Goal: Task Accomplishment & Management: Manage account settings

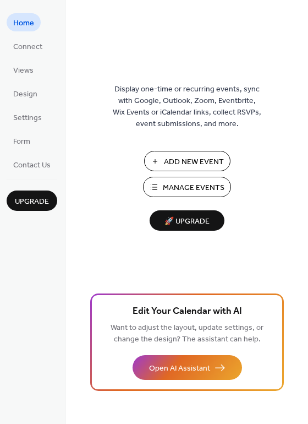
click at [163, 163] on button "Add New Event" at bounding box center [187, 161] width 86 height 20
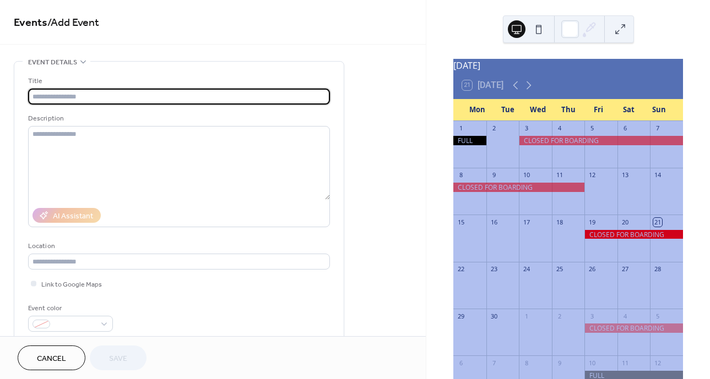
click at [42, 99] on input "text" at bounding box center [179, 97] width 302 height 16
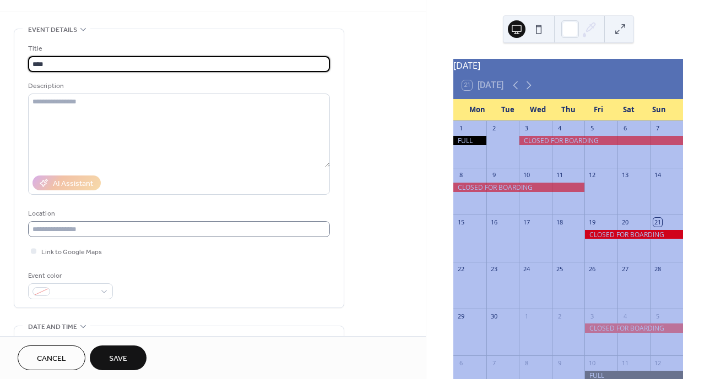
scroll to position [165, 0]
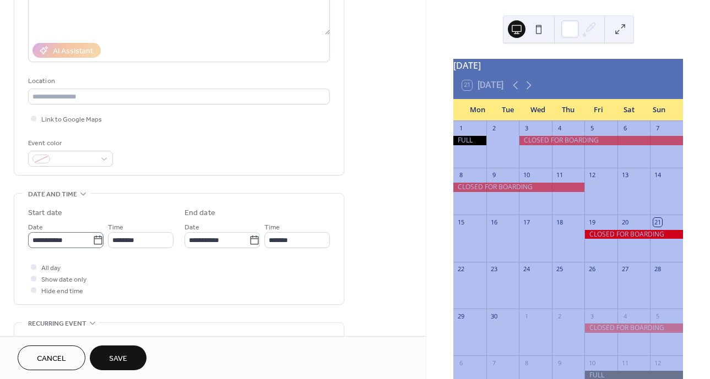
type input "****"
click at [94, 242] on icon at bounding box center [97, 240] width 11 height 11
click at [92, 242] on input "**********" at bounding box center [60, 240] width 64 height 16
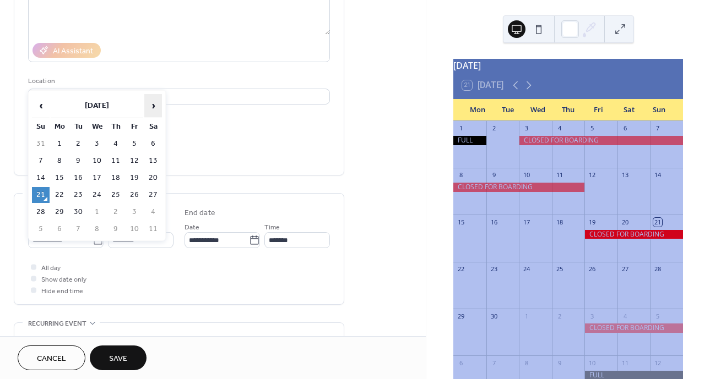
click at [148, 105] on span "›" at bounding box center [153, 106] width 17 height 22
click at [39, 106] on span "‹" at bounding box center [40, 106] width 17 height 22
click at [149, 192] on td "27" at bounding box center [153, 195] width 18 height 16
type input "**********"
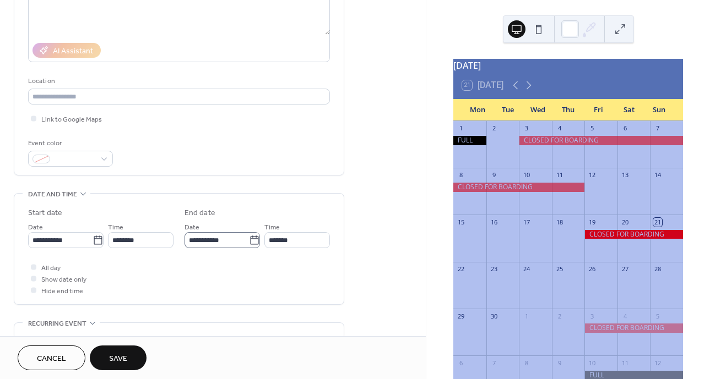
click at [252, 241] on icon at bounding box center [254, 240] width 11 height 11
click at [249, 241] on input "**********" at bounding box center [216, 240] width 64 height 16
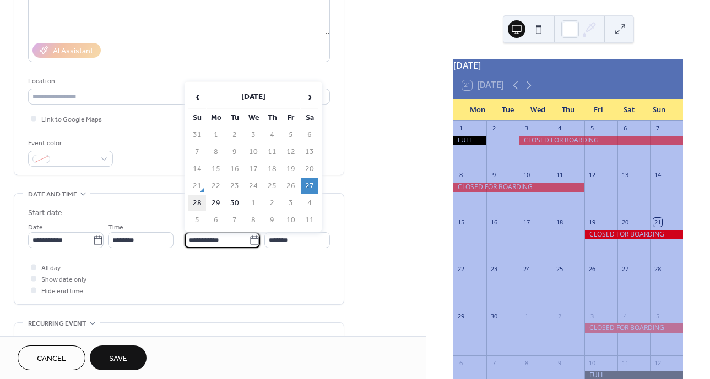
click at [201, 204] on td "28" at bounding box center [197, 203] width 18 height 16
type input "**********"
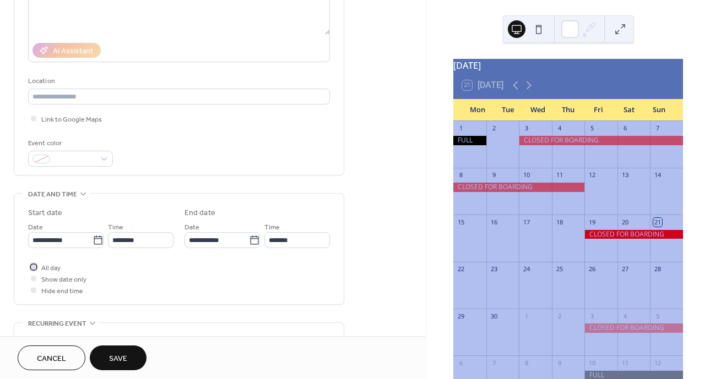
click at [57, 268] on span "All day" at bounding box center [50, 269] width 19 height 12
click at [110, 356] on span "Save" at bounding box center [118, 359] width 18 height 12
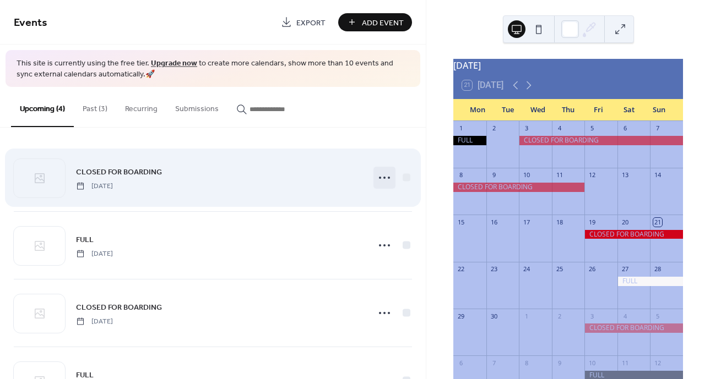
click at [383, 174] on icon at bounding box center [384, 178] width 18 height 18
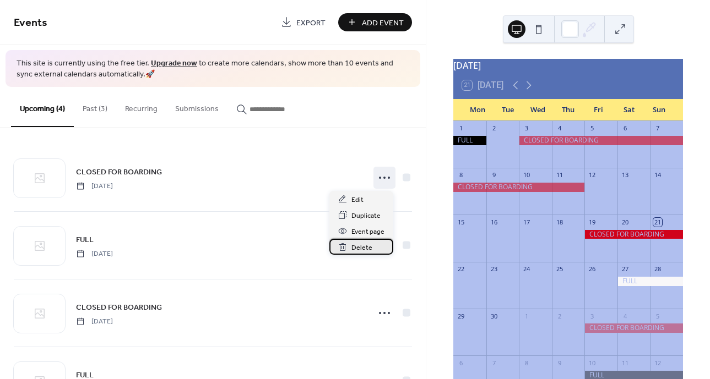
click at [358, 247] on span "Delete" at bounding box center [361, 248] width 21 height 12
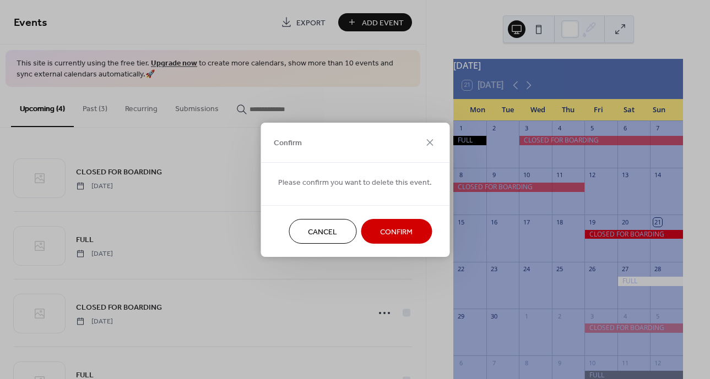
click at [380, 231] on span "Confirm" at bounding box center [396, 232] width 32 height 12
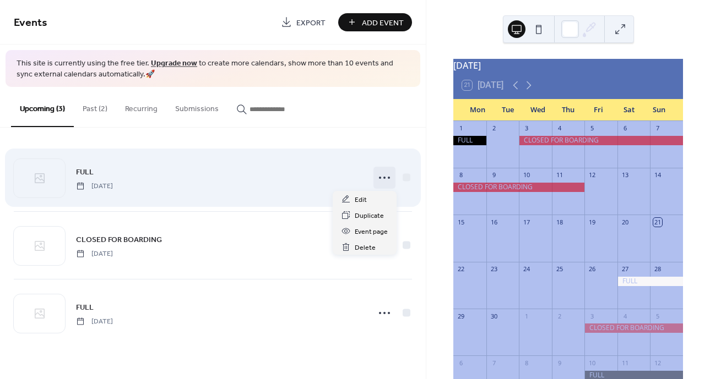
click at [383, 176] on icon at bounding box center [384, 178] width 18 height 18
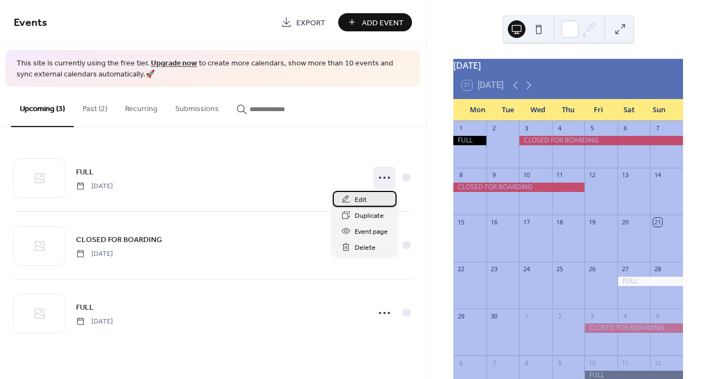
click at [365, 201] on span "Edit" at bounding box center [360, 200] width 12 height 12
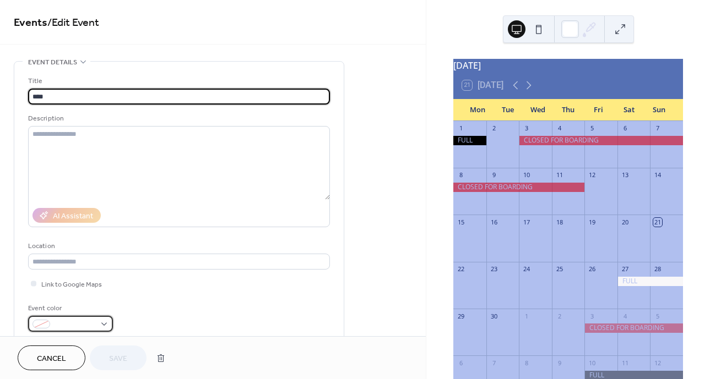
click at [99, 323] on div at bounding box center [70, 324] width 85 height 16
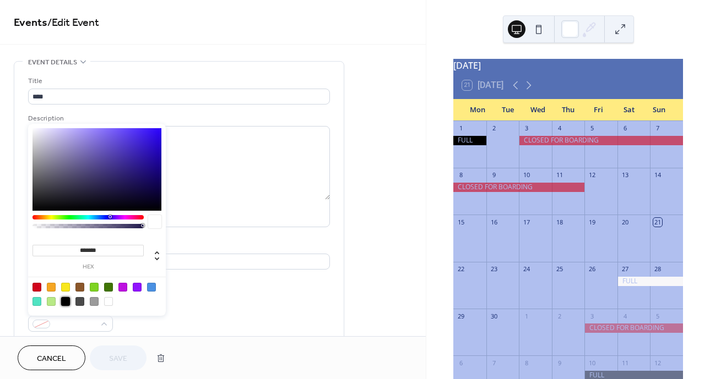
click at [64, 300] on div at bounding box center [65, 301] width 9 height 9
type input "*******"
click at [120, 354] on span "Save" at bounding box center [118, 359] width 18 height 12
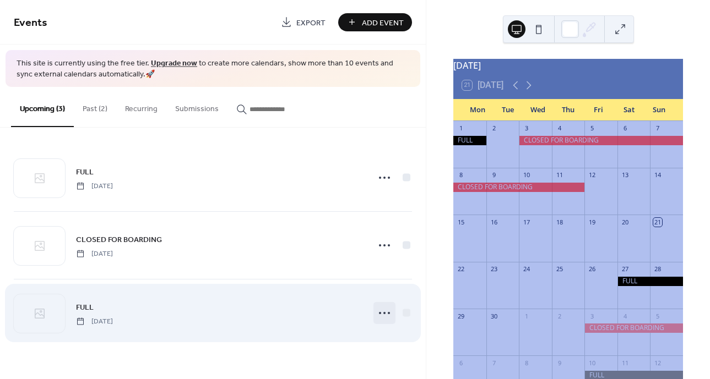
click at [385, 312] on icon at bounding box center [384, 313] width 18 height 18
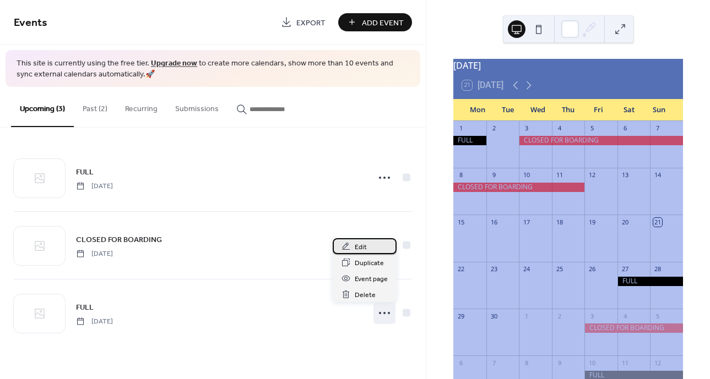
click at [363, 247] on span "Edit" at bounding box center [360, 248] width 12 height 12
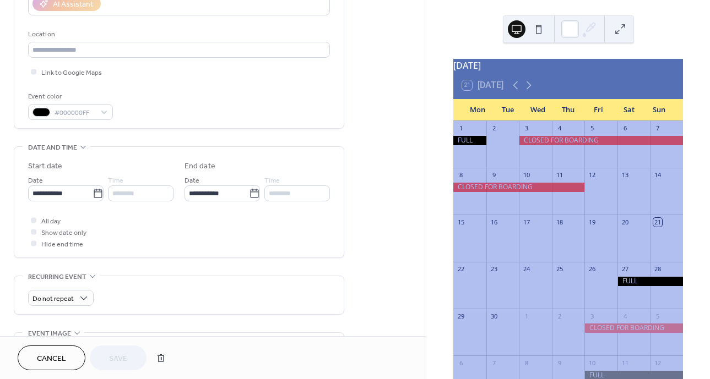
scroll to position [220, 0]
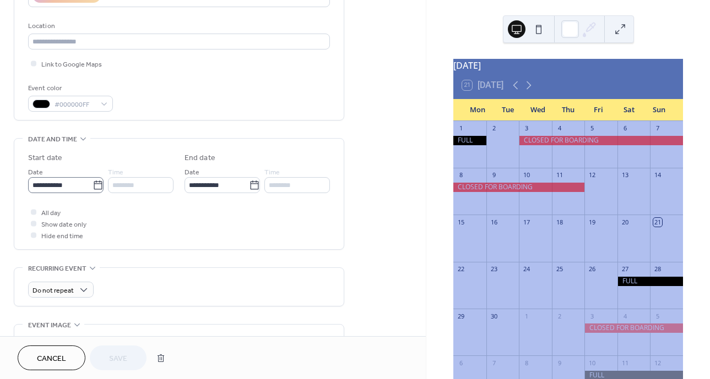
click at [92, 186] on icon at bounding box center [97, 185] width 11 height 11
click at [92, 186] on input "**********" at bounding box center [60, 185] width 64 height 16
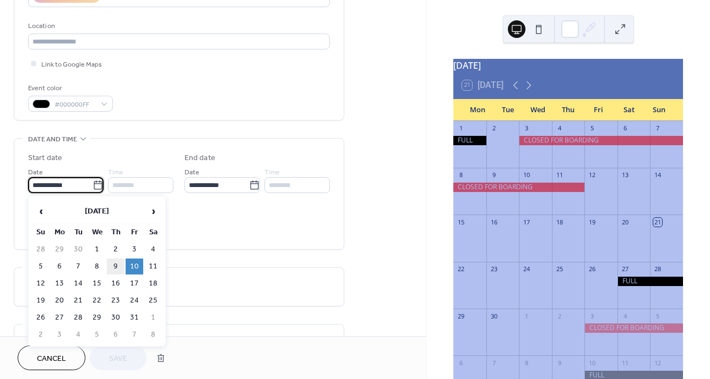
click at [117, 266] on td "9" at bounding box center [116, 267] width 18 height 16
type input "**********"
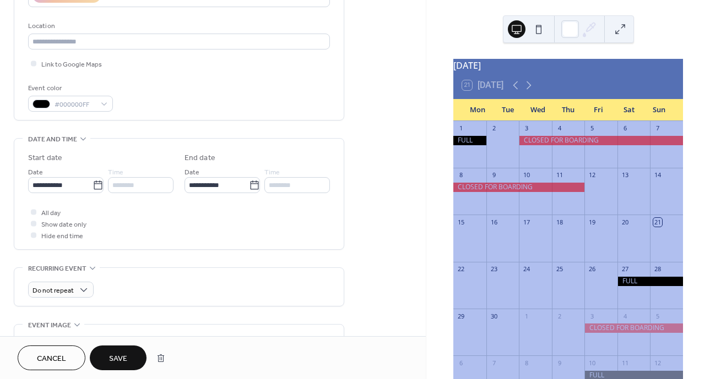
click at [110, 361] on span "Save" at bounding box center [118, 359] width 18 height 12
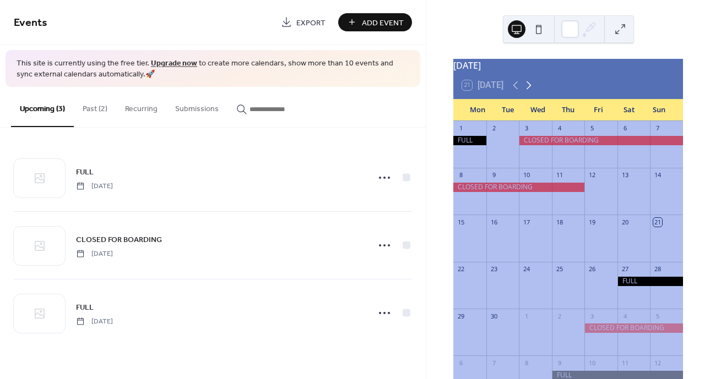
click at [527, 90] on icon at bounding box center [528, 85] width 13 height 13
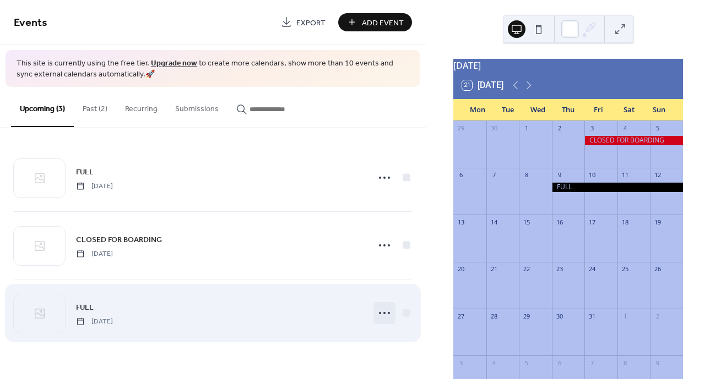
click at [381, 313] on icon at bounding box center [384, 313] width 18 height 18
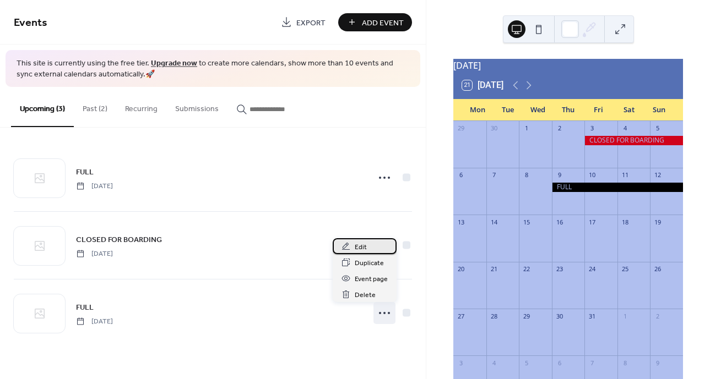
click at [363, 247] on span "Edit" at bounding box center [360, 248] width 12 height 12
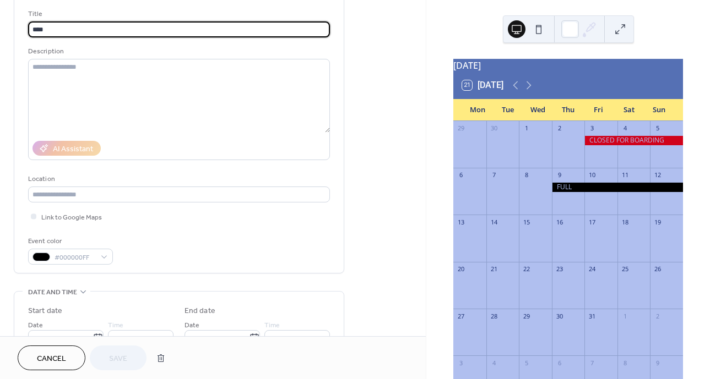
scroll to position [275, 0]
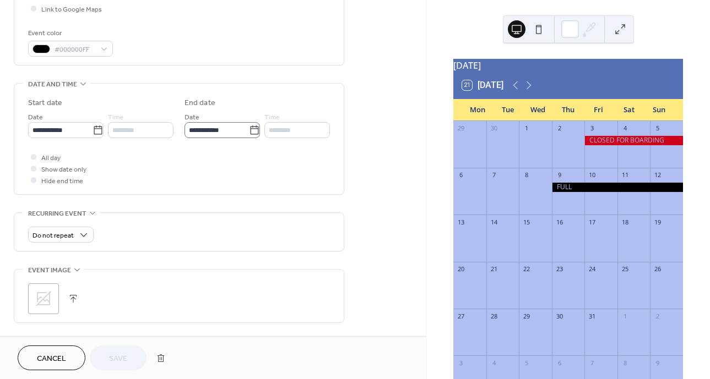
click at [249, 132] on icon at bounding box center [254, 130] width 11 height 11
click at [247, 132] on input "**********" at bounding box center [216, 130] width 64 height 16
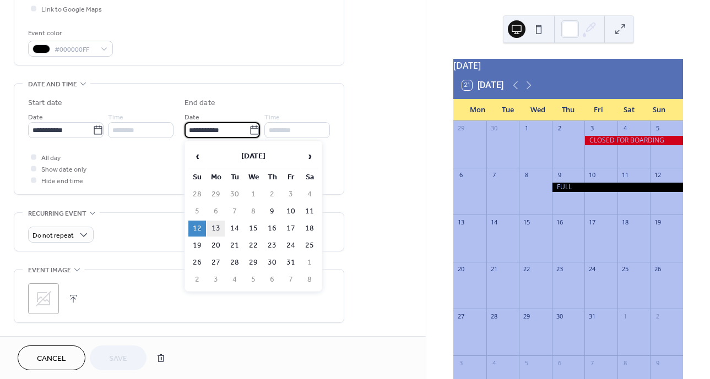
click at [219, 225] on td "13" at bounding box center [216, 229] width 18 height 16
type input "**********"
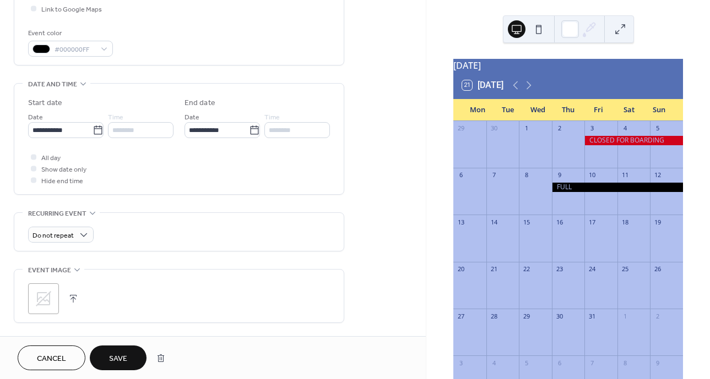
click at [124, 358] on span "Save" at bounding box center [118, 359] width 18 height 12
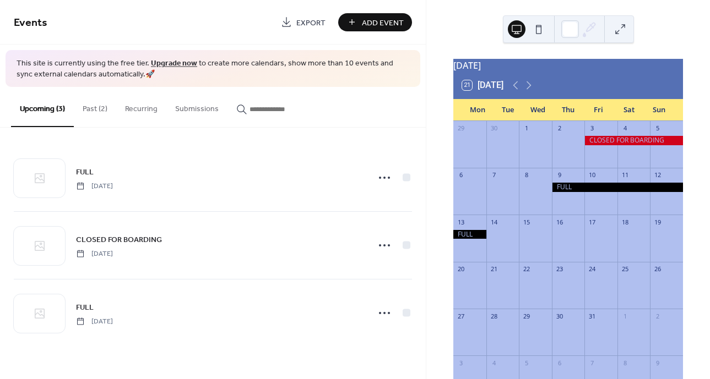
click at [101, 106] on button "Past (2)" at bounding box center [95, 106] width 42 height 39
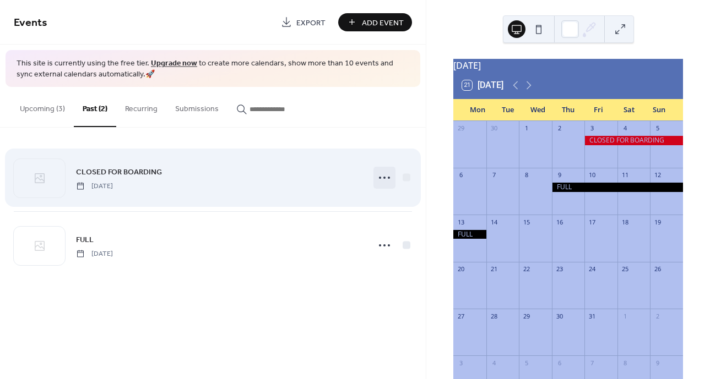
click at [384, 177] on circle at bounding box center [384, 178] width 2 height 2
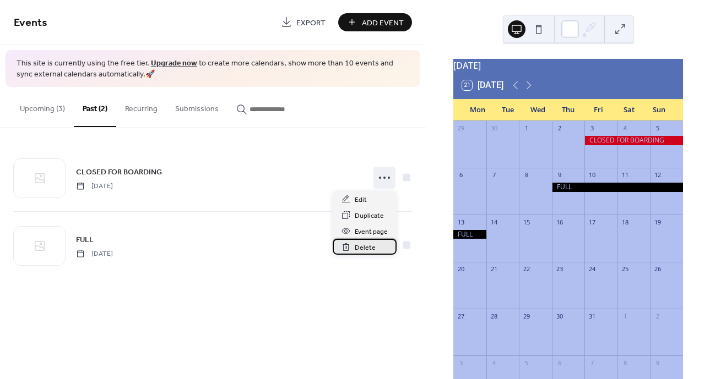
click at [352, 245] on div "Delete" at bounding box center [364, 247] width 64 height 16
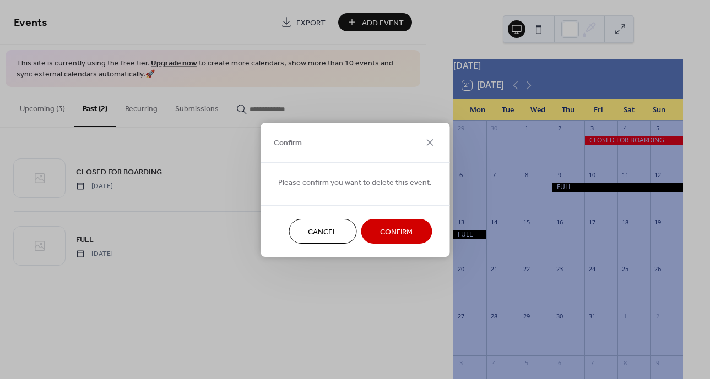
click at [388, 233] on span "Confirm" at bounding box center [396, 232] width 32 height 12
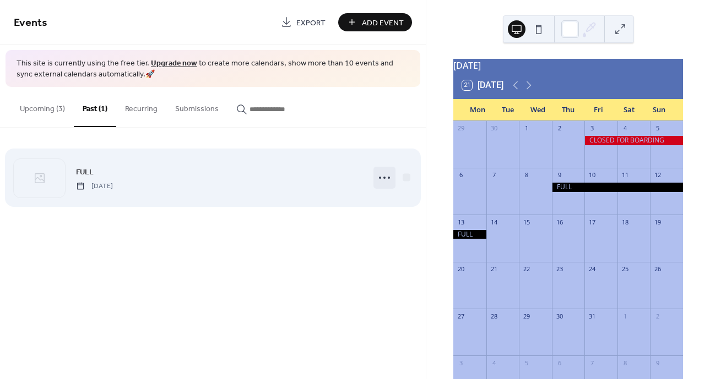
click at [383, 177] on icon at bounding box center [384, 178] width 18 height 18
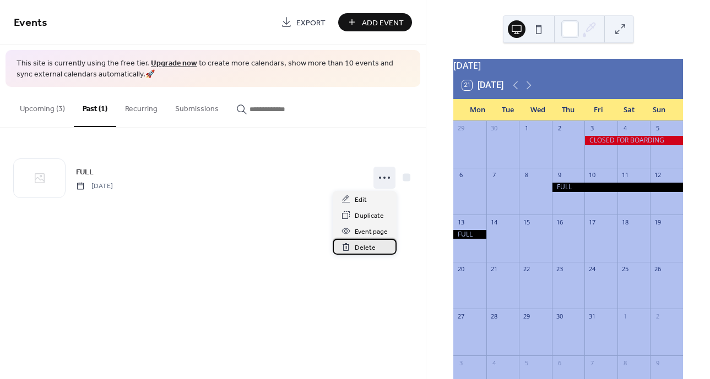
click at [366, 249] on span "Delete" at bounding box center [364, 248] width 21 height 12
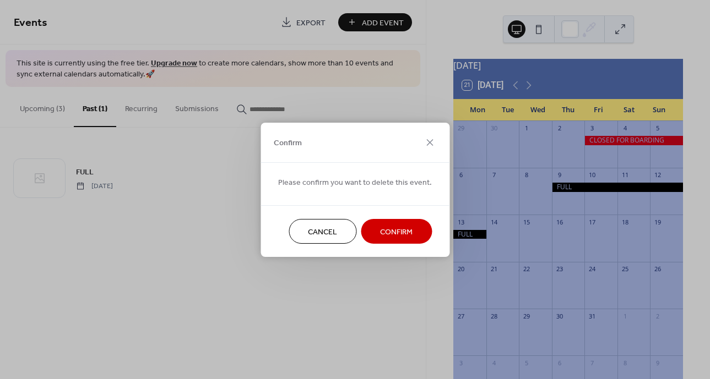
click at [389, 228] on span "Confirm" at bounding box center [396, 232] width 32 height 12
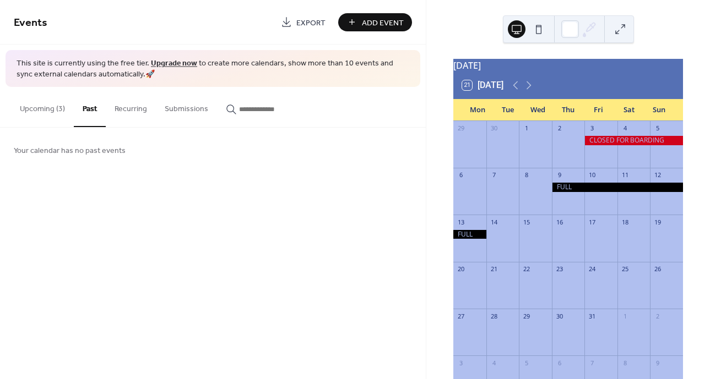
click at [36, 113] on button "Upcoming (3)" at bounding box center [42, 106] width 63 height 39
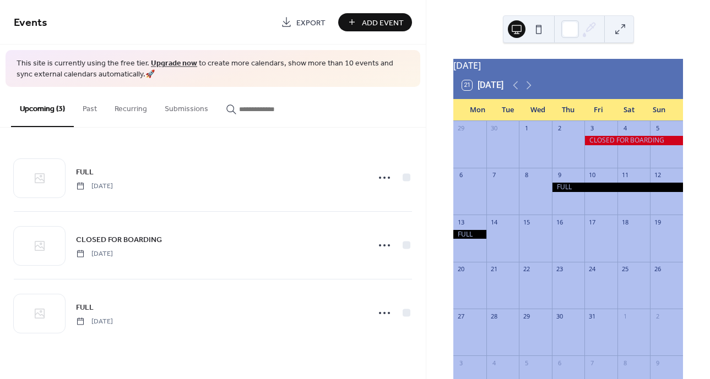
click at [378, 21] on span "Add Event" at bounding box center [383, 23] width 42 height 12
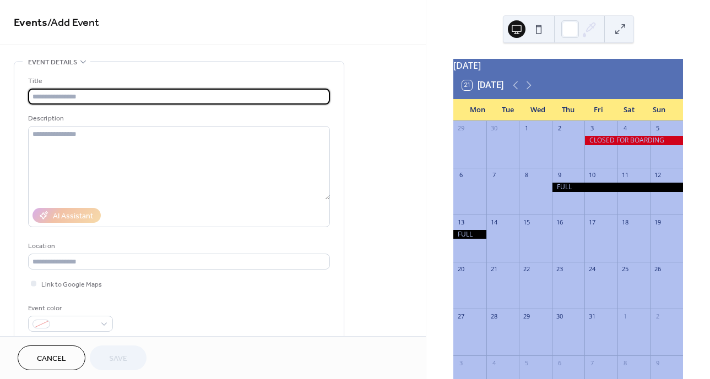
click at [111, 94] on input "text" at bounding box center [179, 97] width 302 height 16
type input "*"
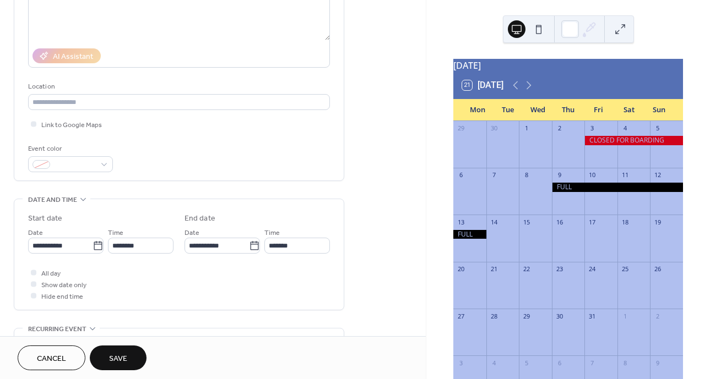
scroll to position [220, 0]
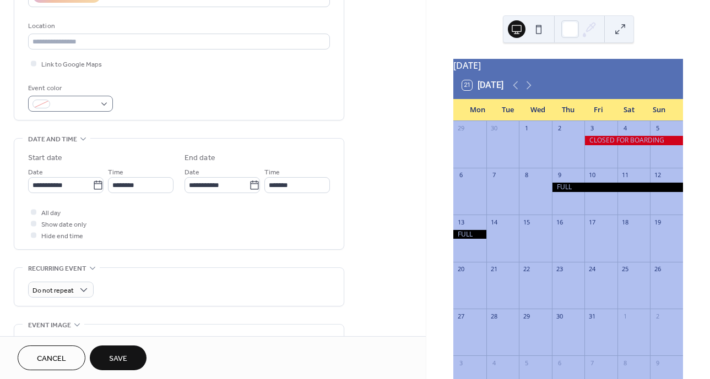
type input "******"
click at [105, 102] on div at bounding box center [70, 104] width 85 height 16
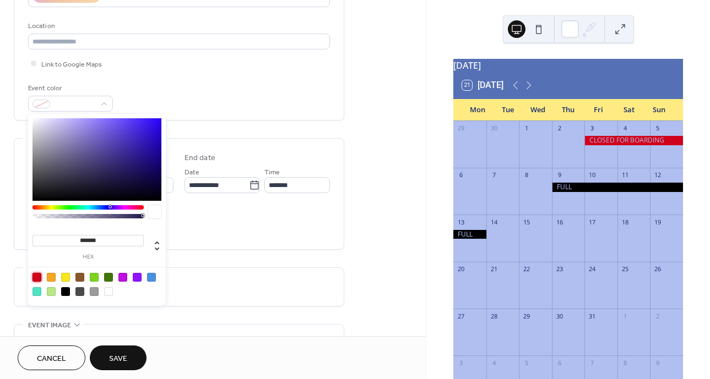
click at [37, 276] on div at bounding box center [36, 277] width 9 height 9
type input "*******"
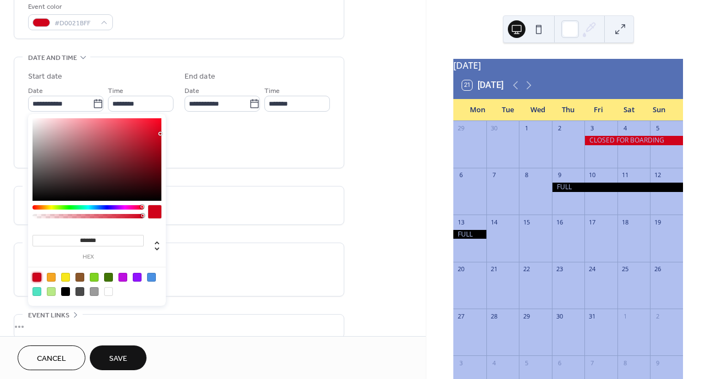
scroll to position [330, 0]
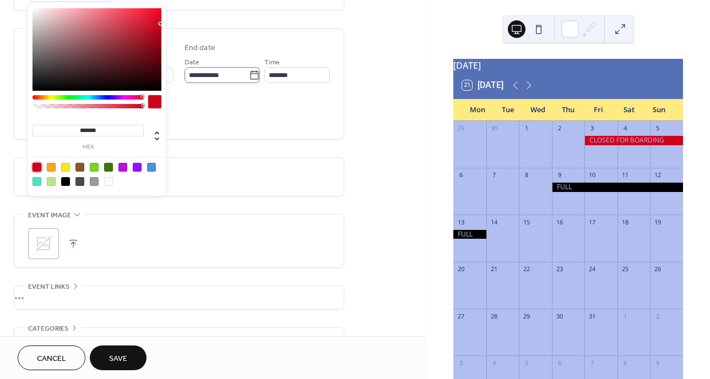
click at [250, 75] on icon at bounding box center [254, 75] width 11 height 11
click at [249, 75] on input "**********" at bounding box center [216, 75] width 64 height 16
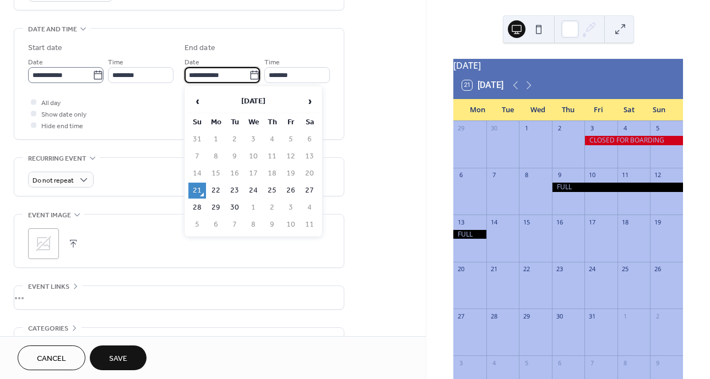
click at [94, 77] on icon at bounding box center [98, 74] width 8 height 9
click at [91, 77] on input "**********" at bounding box center [60, 75] width 64 height 16
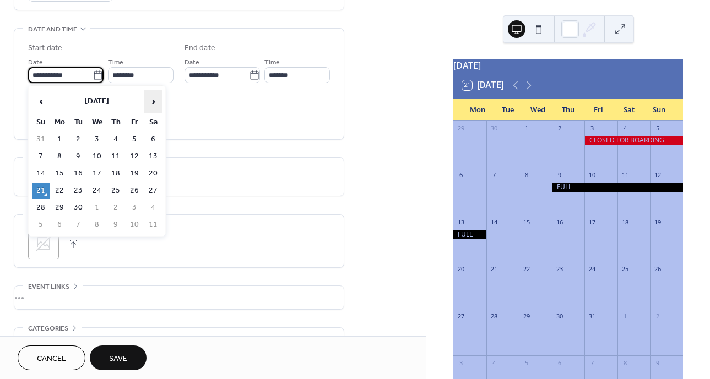
click at [150, 103] on span "›" at bounding box center [153, 101] width 17 height 22
click at [151, 170] on td "18" at bounding box center [153, 174] width 18 height 16
type input "**********"
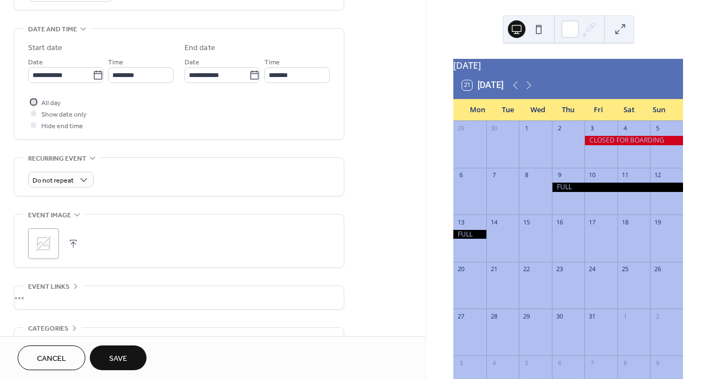
click at [34, 99] on div at bounding box center [34, 102] width 6 height 6
click at [119, 365] on span "Save" at bounding box center [118, 359] width 18 height 12
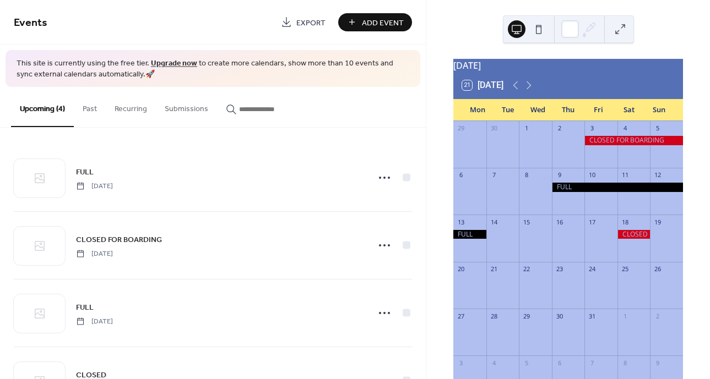
click at [361, 17] on button "Add Event" at bounding box center [375, 22] width 74 height 18
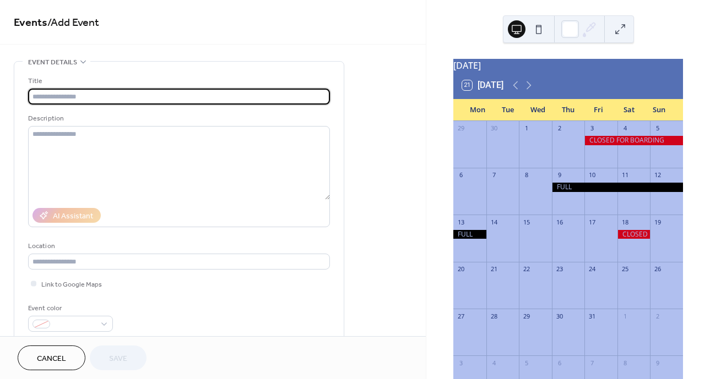
click at [74, 91] on input "text" at bounding box center [179, 97] width 302 height 16
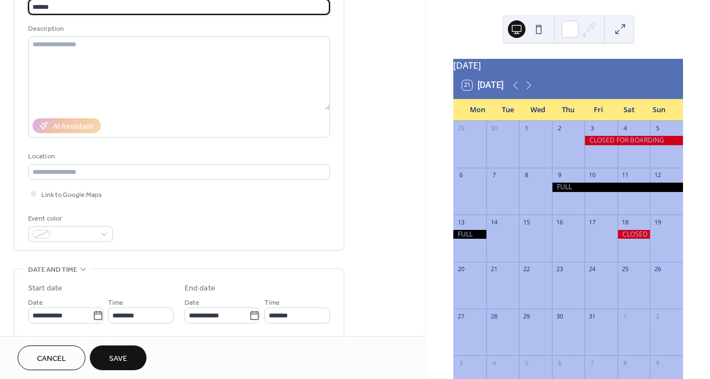
scroll to position [220, 0]
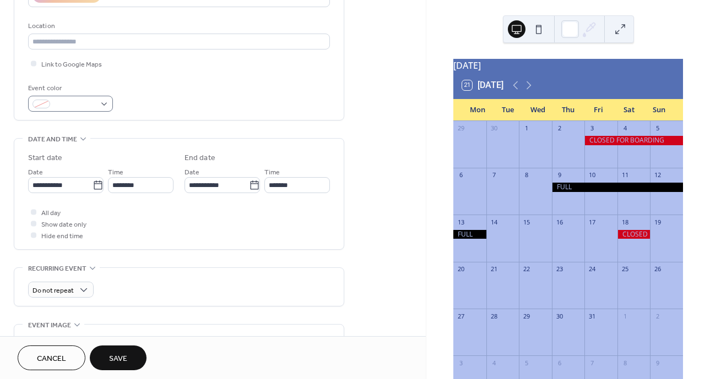
type input "******"
click at [103, 100] on div at bounding box center [70, 104] width 85 height 16
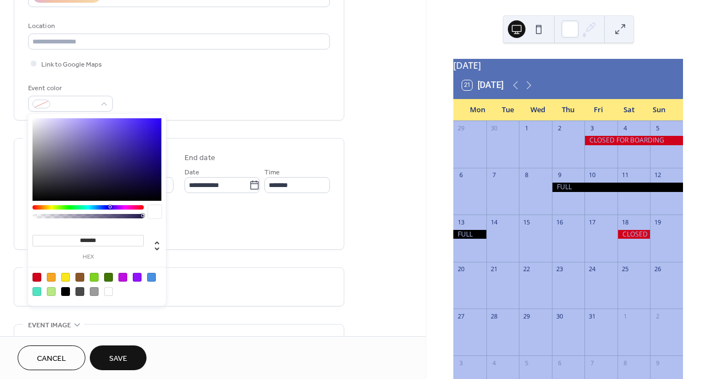
click at [36, 276] on div at bounding box center [36, 277] width 9 height 9
type input "*******"
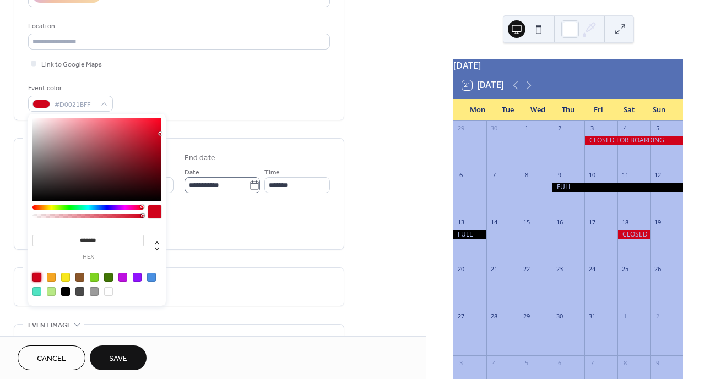
click at [254, 184] on icon at bounding box center [254, 185] width 11 height 11
click at [249, 184] on input "**********" at bounding box center [216, 185] width 64 height 16
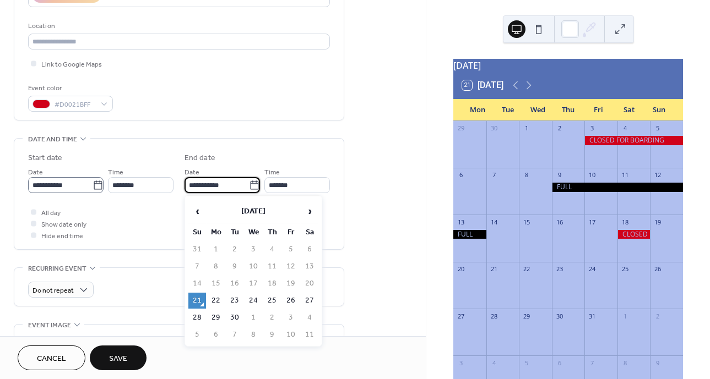
click at [95, 187] on icon at bounding box center [97, 185] width 11 height 11
click at [92, 187] on input "**********" at bounding box center [60, 185] width 64 height 16
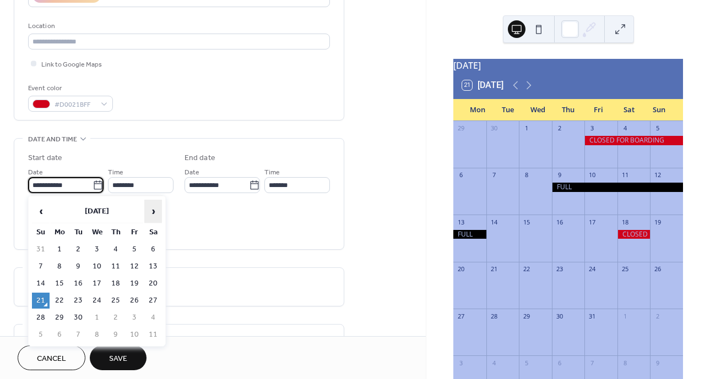
click at [151, 207] on span "›" at bounding box center [153, 211] width 17 height 22
click at [152, 207] on span "›" at bounding box center [153, 211] width 17 height 22
click at [153, 206] on span "›" at bounding box center [153, 211] width 17 height 22
click at [154, 267] on td "13" at bounding box center [153, 267] width 18 height 16
type input "**********"
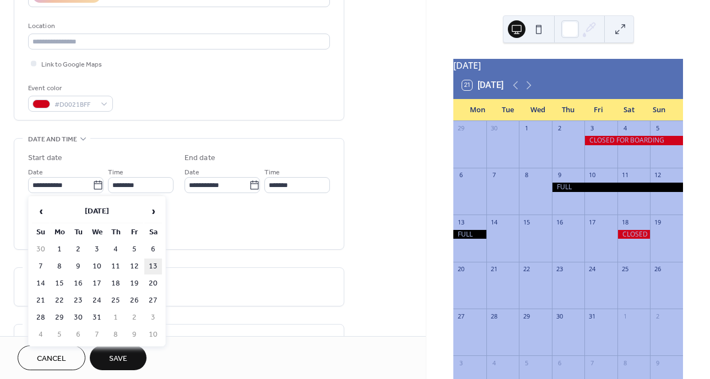
type input "**********"
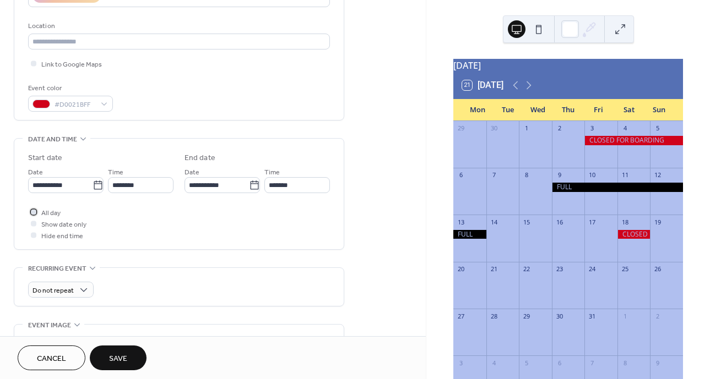
click at [39, 211] on div at bounding box center [33, 211] width 11 height 11
click at [108, 358] on button "Save" at bounding box center [118, 358] width 57 height 25
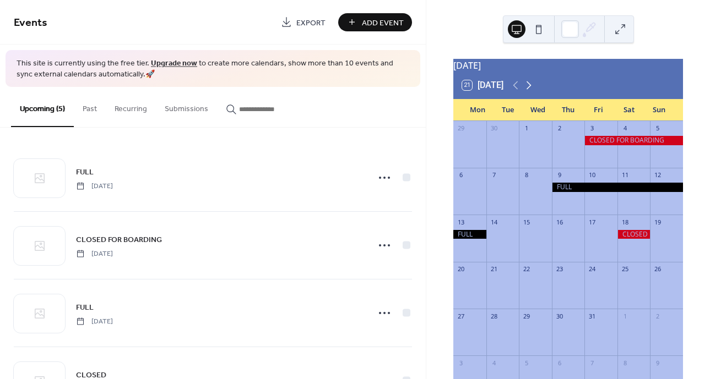
click at [532, 92] on icon at bounding box center [528, 85] width 13 height 13
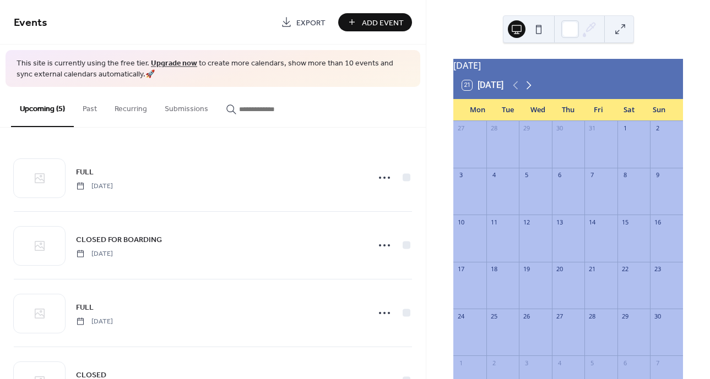
click at [532, 92] on icon at bounding box center [528, 85] width 13 height 13
click at [516, 90] on icon at bounding box center [515, 85] width 5 height 8
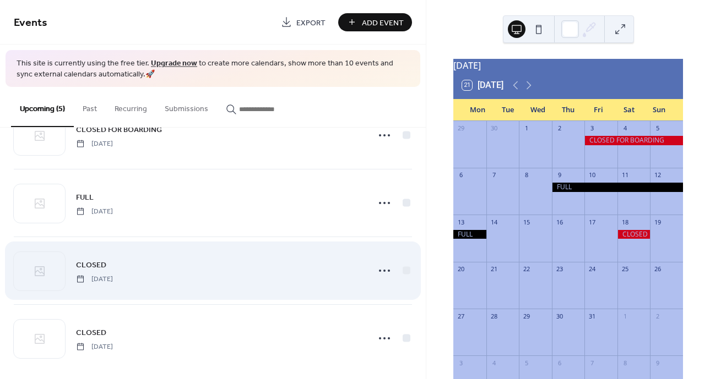
scroll to position [119, 0]
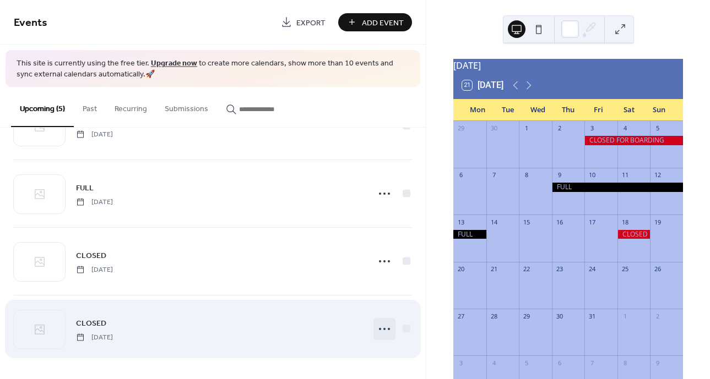
click at [380, 327] on icon at bounding box center [384, 329] width 18 height 18
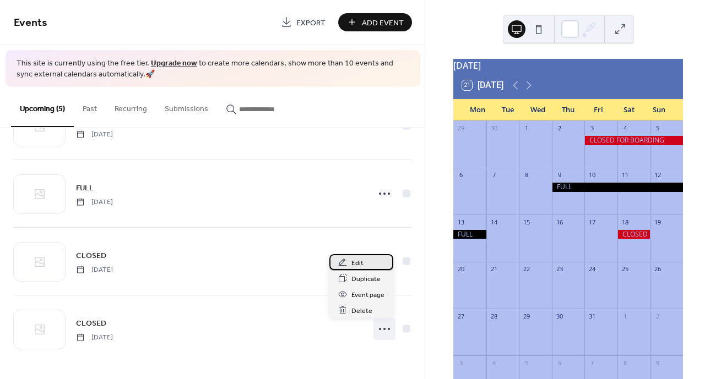
click at [354, 262] on span "Edit" at bounding box center [357, 264] width 12 height 12
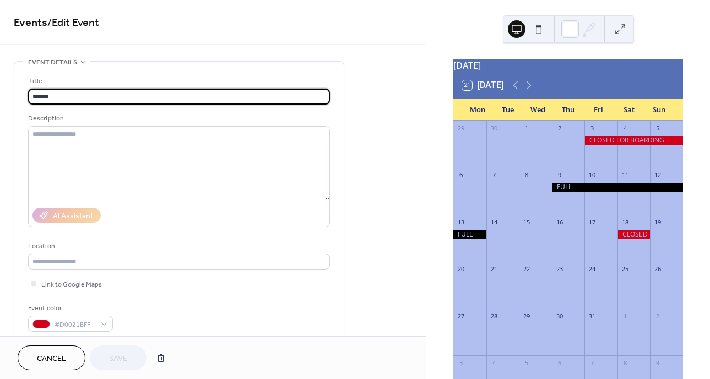
click at [128, 97] on input "******" at bounding box center [179, 97] width 302 height 16
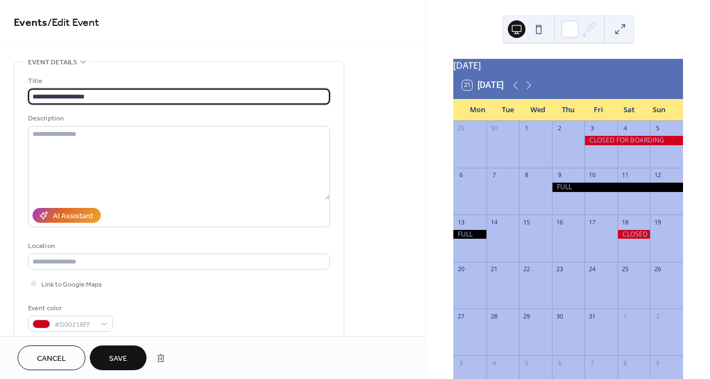
type input "**********"
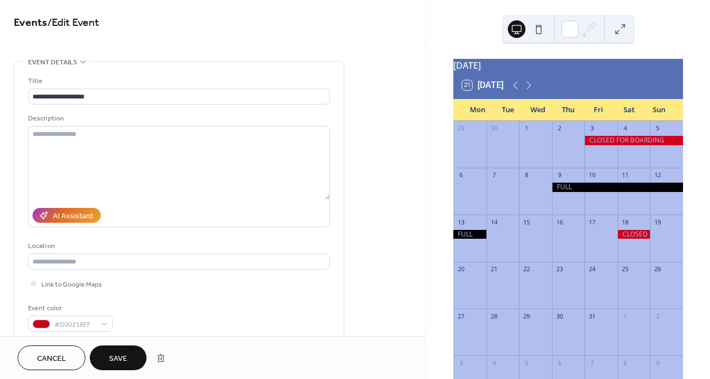
click at [133, 356] on button "Save" at bounding box center [118, 358] width 57 height 25
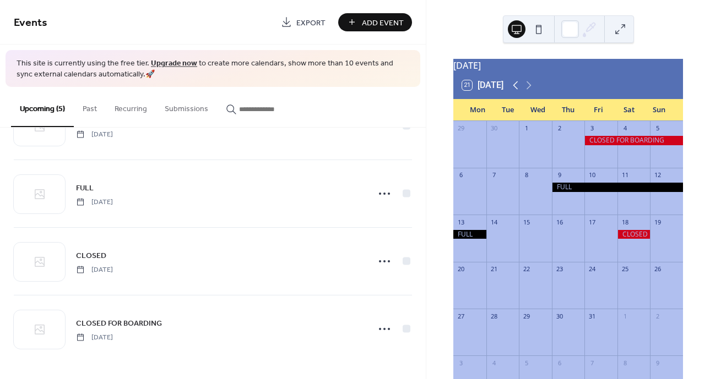
click at [517, 91] on icon at bounding box center [515, 85] width 13 height 13
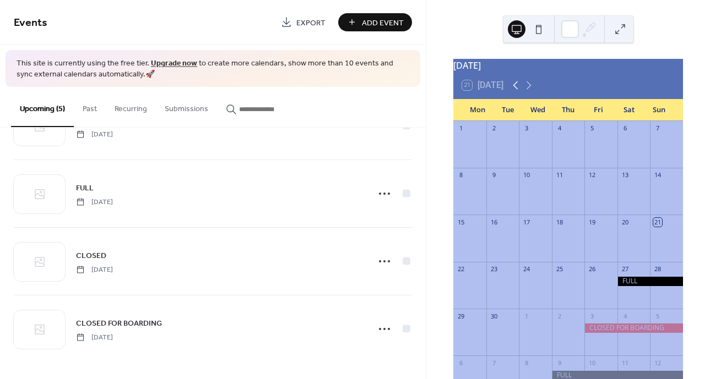
click at [517, 91] on icon at bounding box center [515, 85] width 13 height 13
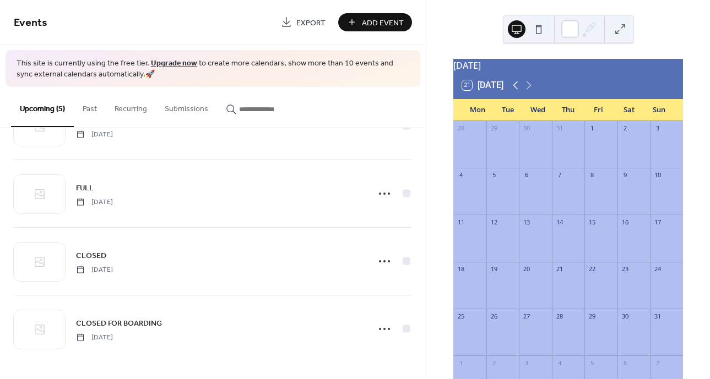
click at [517, 90] on icon at bounding box center [515, 85] width 13 height 13
click at [534, 89] on icon at bounding box center [528, 85] width 13 height 13
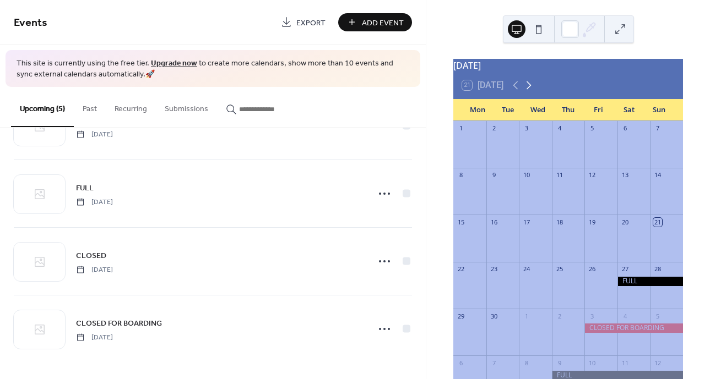
click at [534, 89] on icon at bounding box center [528, 85] width 13 height 13
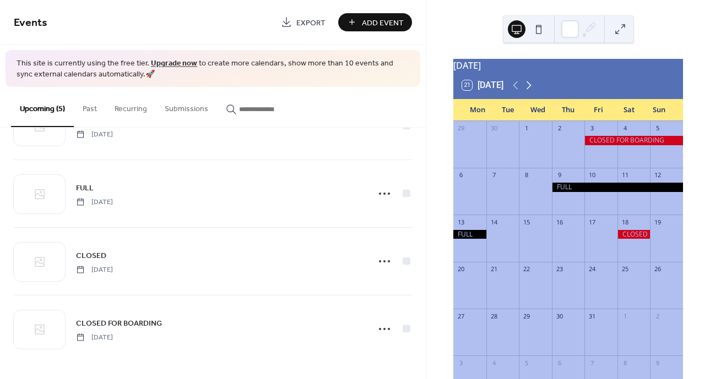
click at [534, 89] on icon at bounding box center [528, 85] width 13 height 13
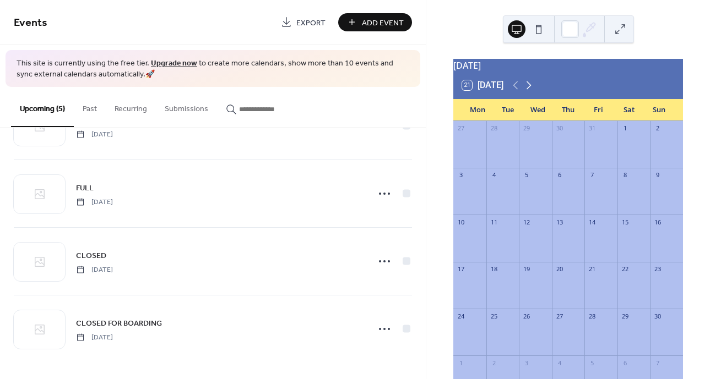
click at [534, 89] on icon at bounding box center [528, 85] width 13 height 13
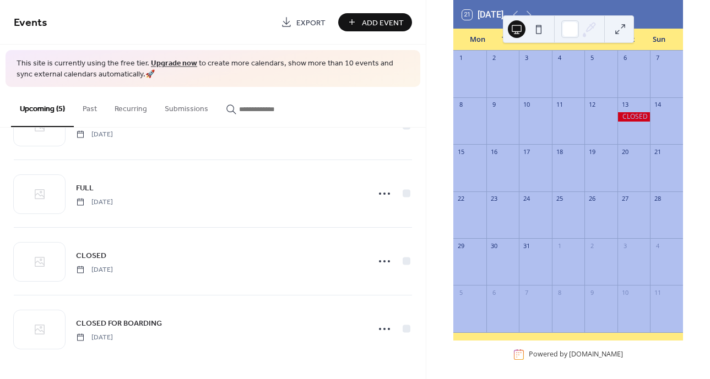
scroll to position [81, 0]
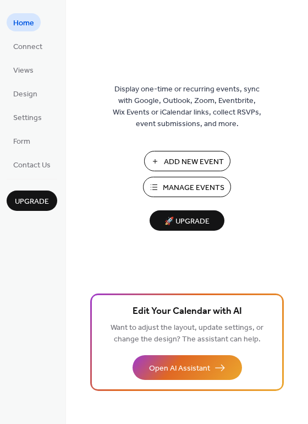
click at [159, 189] on button "Manage Events" at bounding box center [187, 187] width 88 height 20
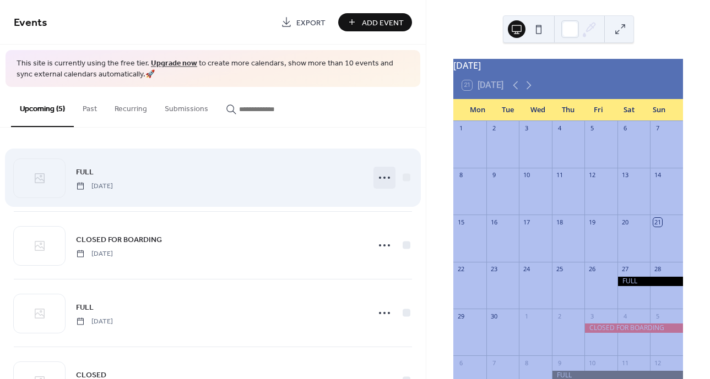
click at [377, 175] on icon at bounding box center [384, 178] width 18 height 18
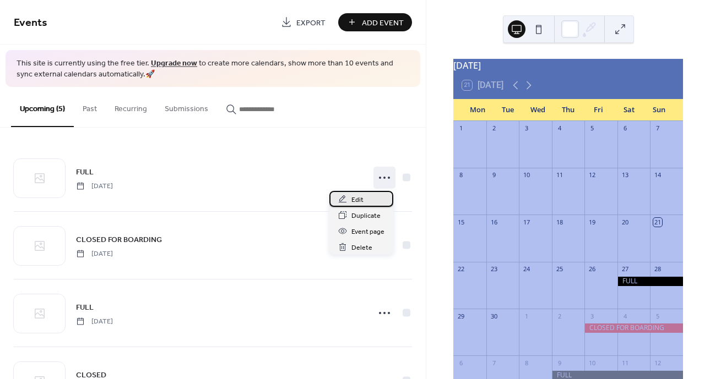
click at [368, 195] on div "Edit" at bounding box center [361, 199] width 64 height 16
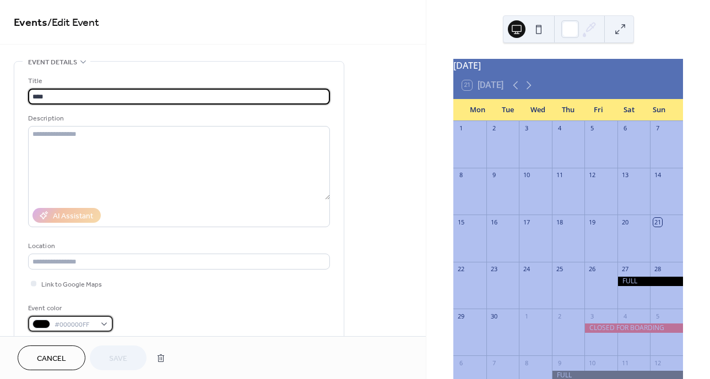
click at [107, 321] on div "#000000FF" at bounding box center [70, 324] width 85 height 16
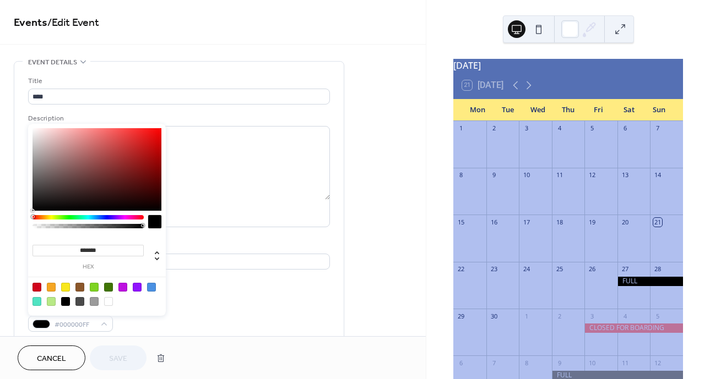
click at [108, 217] on div at bounding box center [87, 217] width 111 height 4
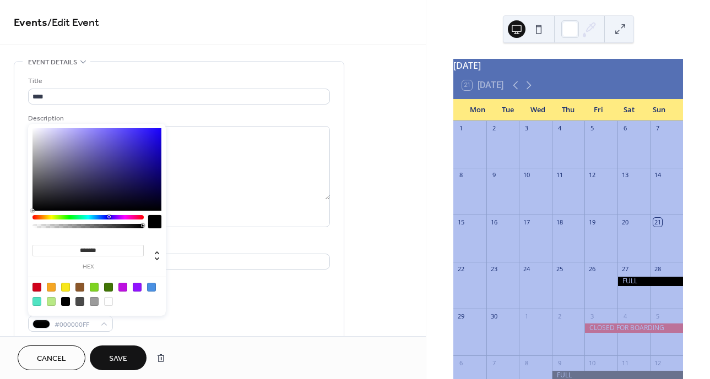
click at [151, 178] on div at bounding box center [96, 169] width 129 height 83
click at [143, 181] on div at bounding box center [96, 169] width 129 height 83
click at [150, 194] on div at bounding box center [96, 169] width 129 height 83
click at [161, 173] on div at bounding box center [96, 169] width 129 height 83
type input "*******"
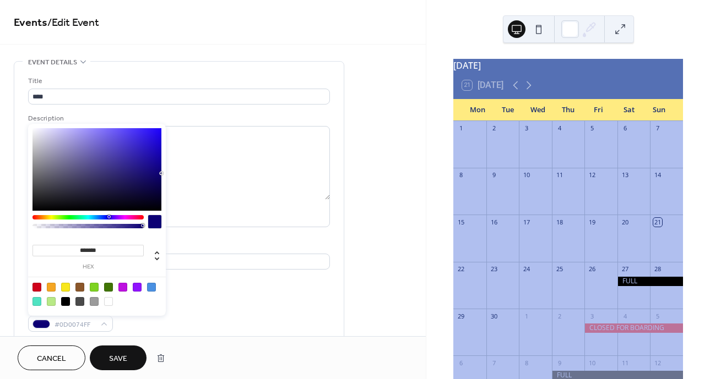
click at [157, 169] on div at bounding box center [96, 169] width 129 height 83
click at [119, 353] on span "Save" at bounding box center [118, 359] width 18 height 12
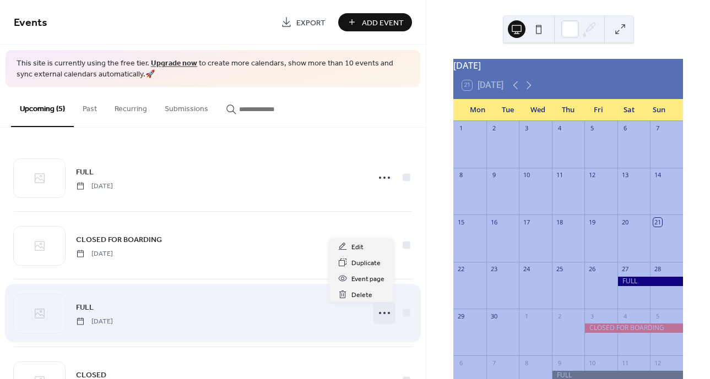
click at [388, 312] on circle at bounding box center [389, 313] width 2 height 2
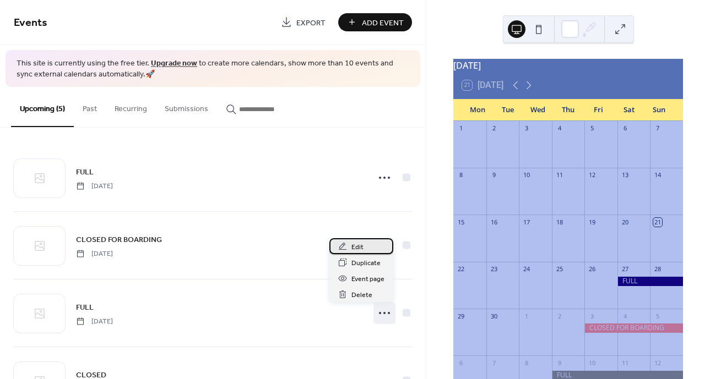
click at [362, 246] on span "Edit" at bounding box center [357, 248] width 12 height 12
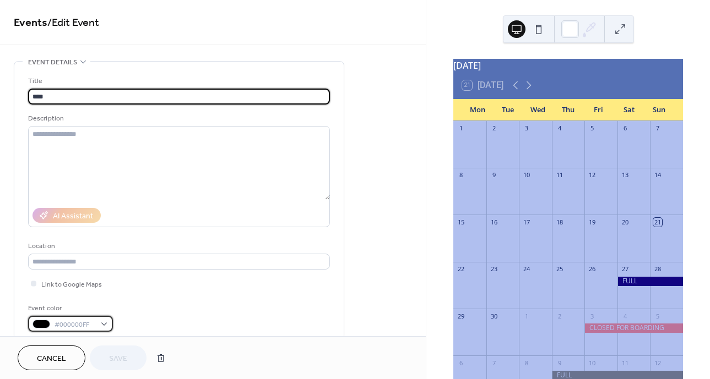
click at [44, 327] on div at bounding box center [41, 324] width 18 height 9
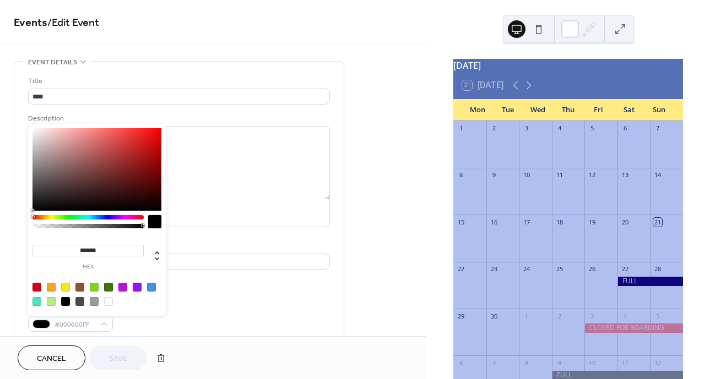
click at [107, 216] on div at bounding box center [87, 217] width 111 height 4
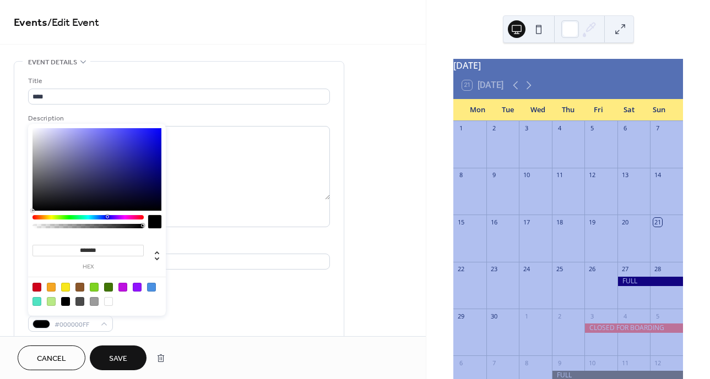
click at [135, 176] on div at bounding box center [96, 169] width 129 height 83
click at [129, 167] on div at bounding box center [96, 169] width 129 height 83
click at [128, 162] on div at bounding box center [96, 169] width 129 height 83
click at [135, 155] on div at bounding box center [96, 169] width 129 height 83
click at [140, 152] on div at bounding box center [96, 169] width 129 height 83
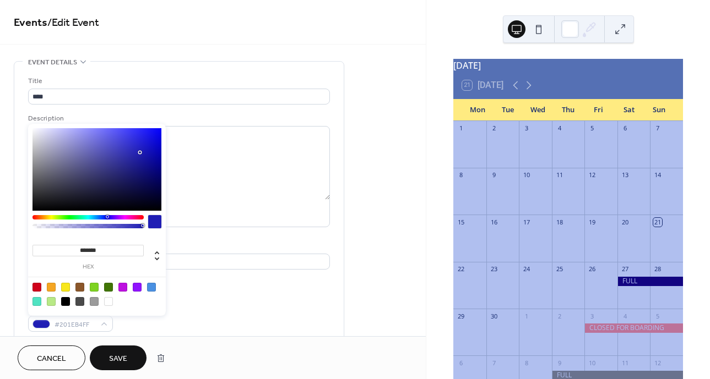
click at [149, 154] on div at bounding box center [96, 169] width 129 height 83
click at [154, 163] on div at bounding box center [96, 169] width 129 height 83
click at [156, 169] on div at bounding box center [96, 169] width 129 height 83
type input "*******"
click at [64, 351] on button "Cancel" at bounding box center [52, 358] width 68 height 25
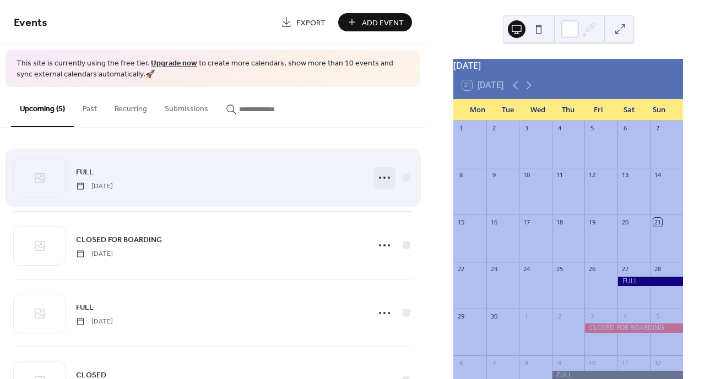
click at [383, 177] on icon at bounding box center [384, 178] width 18 height 18
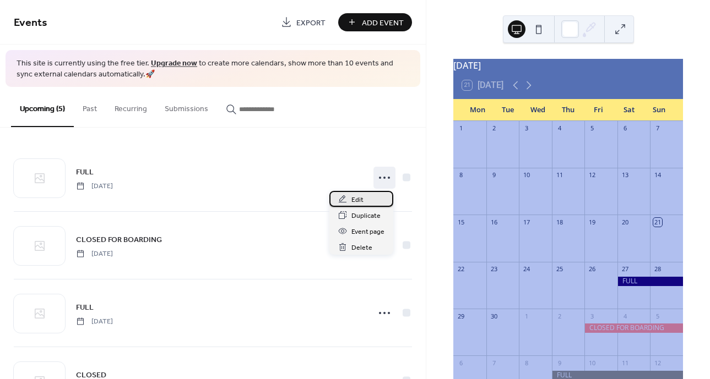
click at [367, 195] on div "Edit" at bounding box center [361, 199] width 64 height 16
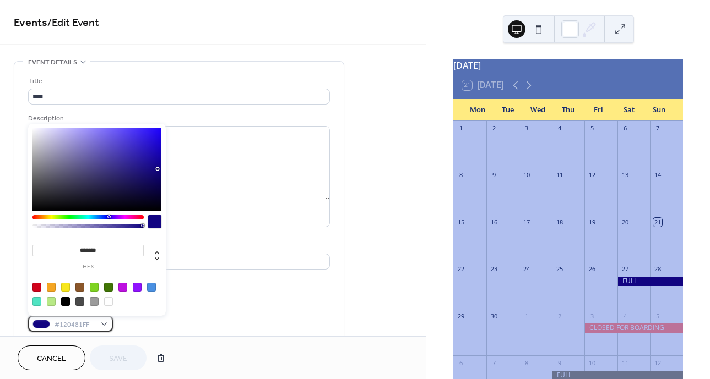
click at [110, 324] on div "#120481FF" at bounding box center [70, 324] width 85 height 16
drag, startPoint x: 88, startPoint y: 321, endPoint x: 59, endPoint y: 324, distance: 29.3
click at [59, 324] on span "#120481FF" at bounding box center [74, 325] width 41 height 12
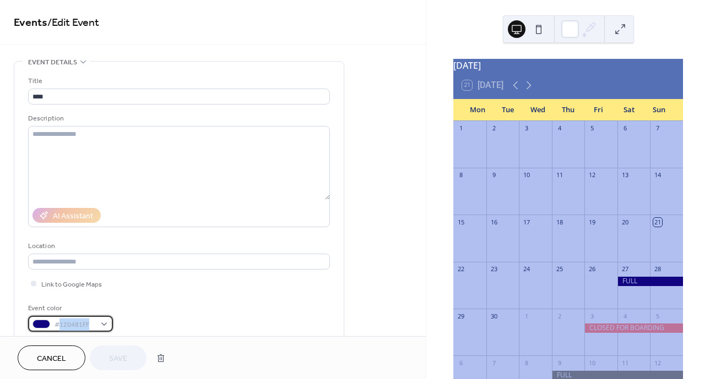
copy span "120481FF"
click at [52, 357] on span "Cancel" at bounding box center [51, 359] width 29 height 12
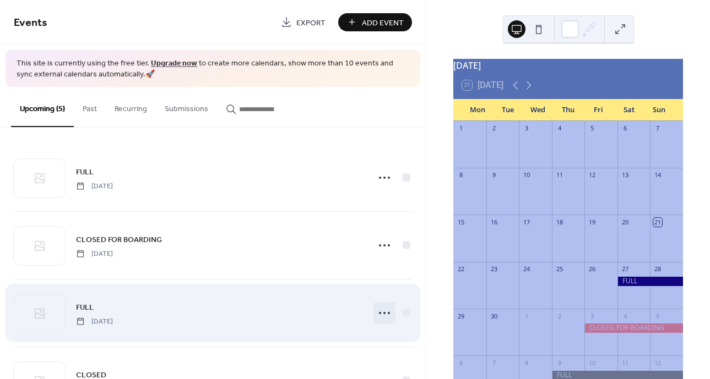
click at [379, 309] on icon at bounding box center [384, 313] width 18 height 18
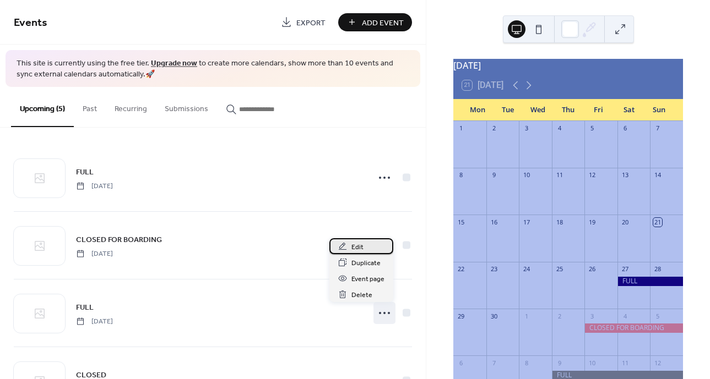
click at [357, 243] on span "Edit" at bounding box center [357, 248] width 12 height 12
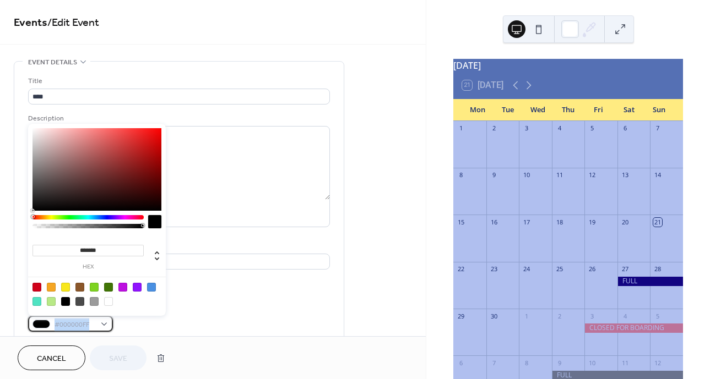
drag, startPoint x: 92, startPoint y: 324, endPoint x: 54, endPoint y: 325, distance: 37.4
click at [54, 325] on span "#000000FF" at bounding box center [74, 325] width 41 height 12
drag, startPoint x: 62, startPoint y: 325, endPoint x: 113, endPoint y: 332, distance: 52.2
click at [121, 332] on div "Title **** Description AI Assistant Location Link to Google Maps Event color #0…" at bounding box center [179, 201] width 302 height 279
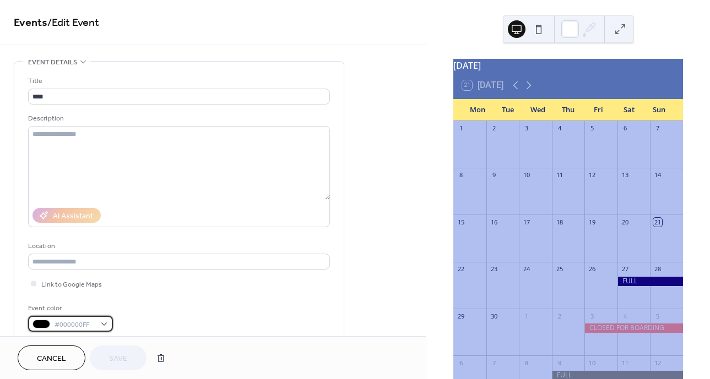
click at [96, 324] on div "#000000FF" at bounding box center [70, 324] width 85 height 16
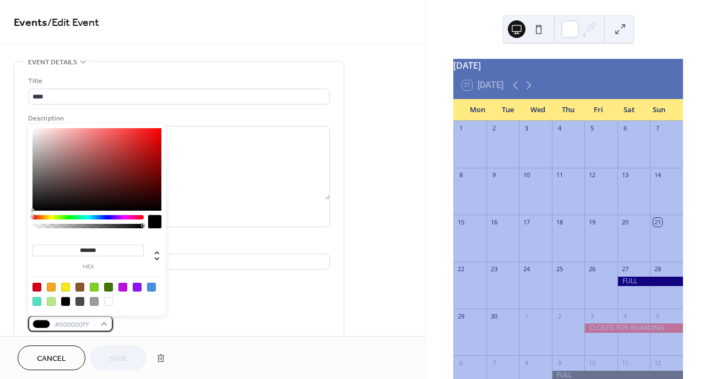
drag, startPoint x: 92, startPoint y: 324, endPoint x: 80, endPoint y: 317, distance: 14.5
click at [80, 317] on div "#000000FF" at bounding box center [70, 324] width 85 height 16
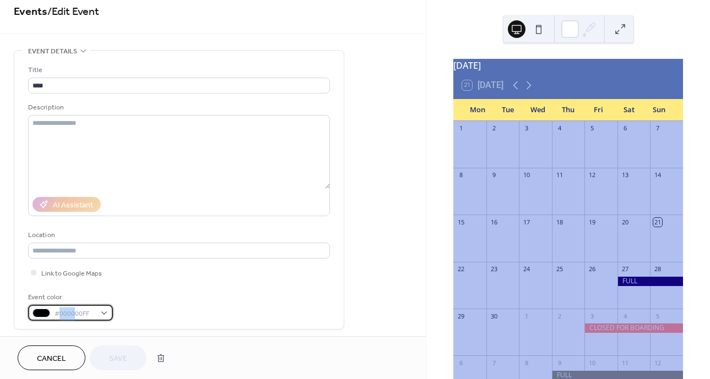
drag, startPoint x: 73, startPoint y: 323, endPoint x: 58, endPoint y: 326, distance: 15.1
click at [58, 326] on div "**********" at bounding box center [179, 381] width 330 height 663
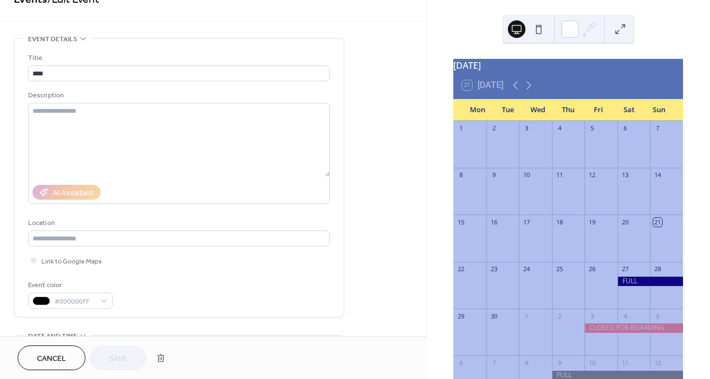
drag, startPoint x: 58, startPoint y: 326, endPoint x: 170, endPoint y: 339, distance: 113.1
click at [170, 339] on div "Cancel Save" at bounding box center [212, 357] width 425 height 43
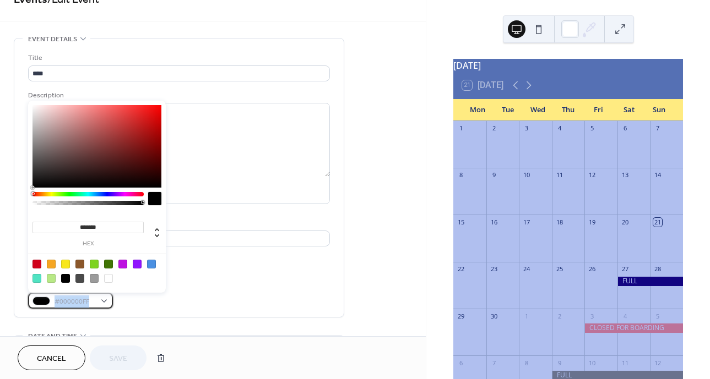
drag, startPoint x: 90, startPoint y: 302, endPoint x: 51, endPoint y: 302, distance: 39.1
click at [51, 302] on div "#000000FF" at bounding box center [70, 301] width 85 height 16
drag, startPoint x: 61, startPoint y: 299, endPoint x: 175, endPoint y: 333, distance: 118.8
click at [175, 333] on div "**********" at bounding box center [179, 369] width 330 height 663
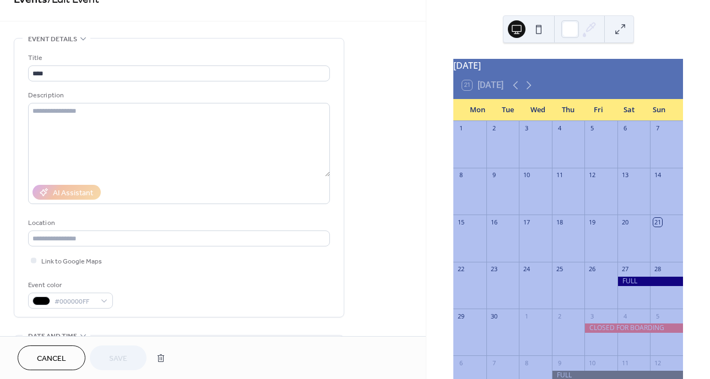
click at [69, 361] on button "Cancel" at bounding box center [52, 358] width 68 height 25
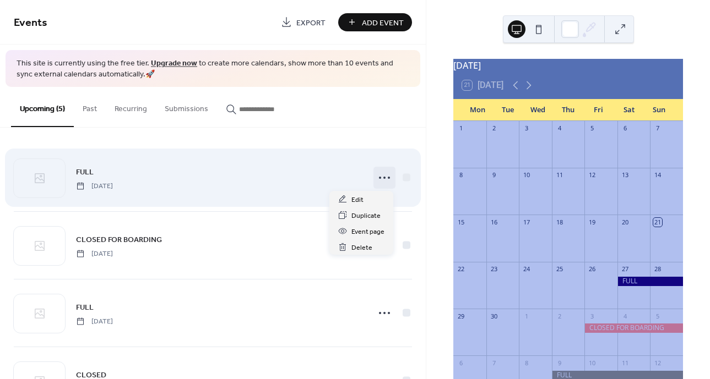
click at [381, 176] on icon at bounding box center [384, 178] width 18 height 18
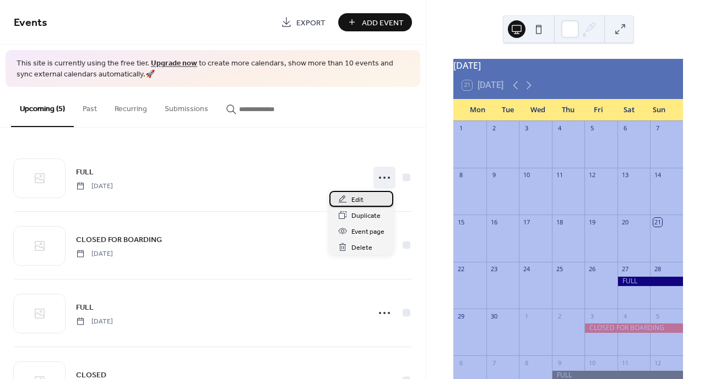
click at [360, 201] on span "Edit" at bounding box center [357, 200] width 12 height 12
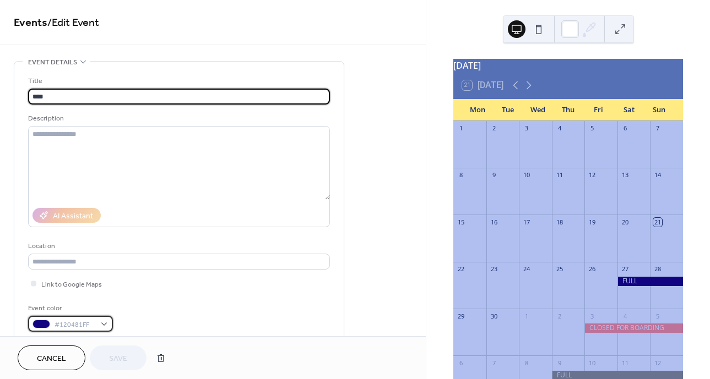
click at [107, 326] on div "#120481FF" at bounding box center [70, 324] width 85 height 16
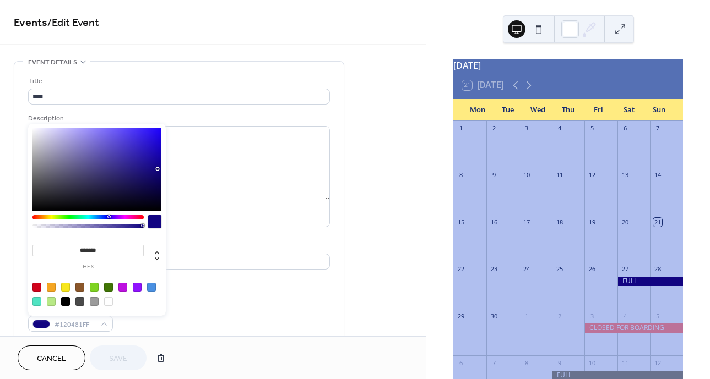
click at [152, 179] on div at bounding box center [96, 169] width 129 height 83
click at [152, 186] on div at bounding box center [96, 169] width 129 height 83
click at [154, 187] on div at bounding box center [96, 169] width 129 height 83
click at [153, 192] on div at bounding box center [96, 169] width 129 height 83
click at [151, 185] on div at bounding box center [96, 169] width 129 height 83
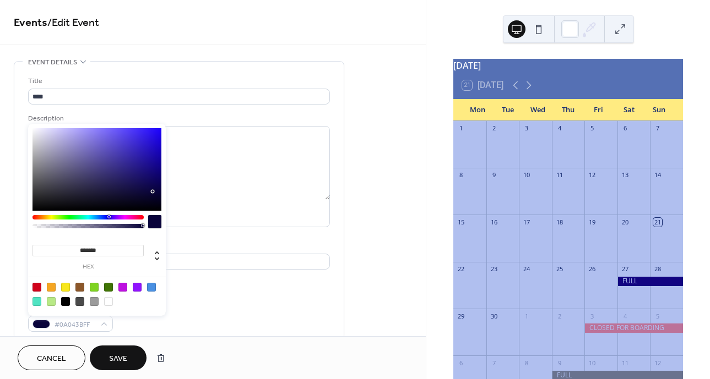
type input "*******"
click at [118, 356] on span "Save" at bounding box center [118, 359] width 18 height 12
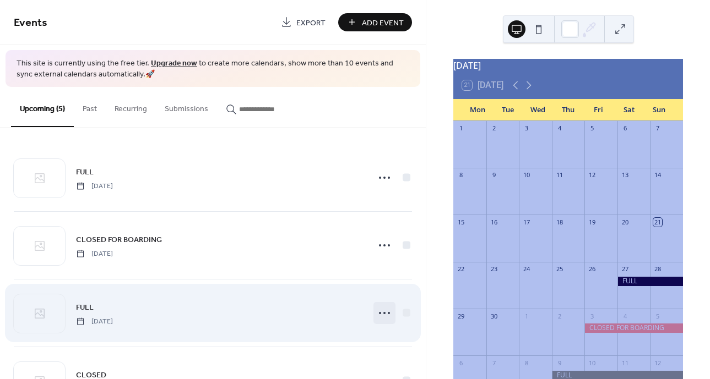
click at [379, 314] on icon at bounding box center [384, 313] width 18 height 18
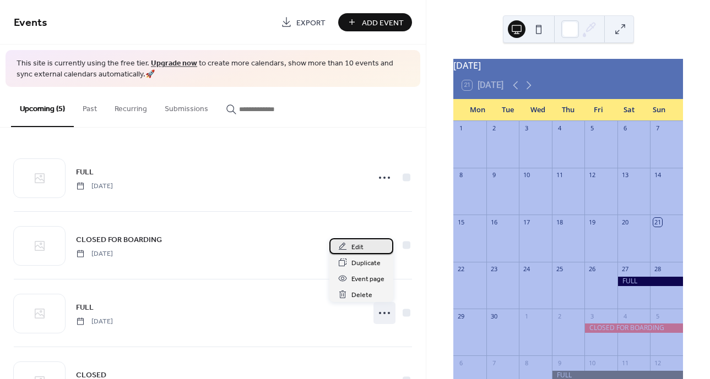
click at [357, 247] on span "Edit" at bounding box center [357, 248] width 12 height 12
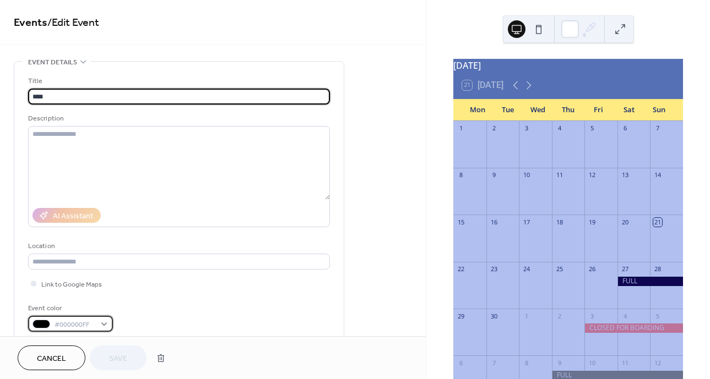
click at [78, 326] on span "#000000FF" at bounding box center [74, 325] width 41 height 12
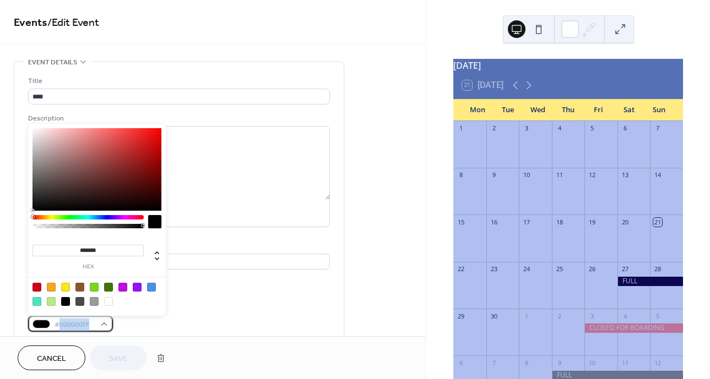
scroll to position [6, 0]
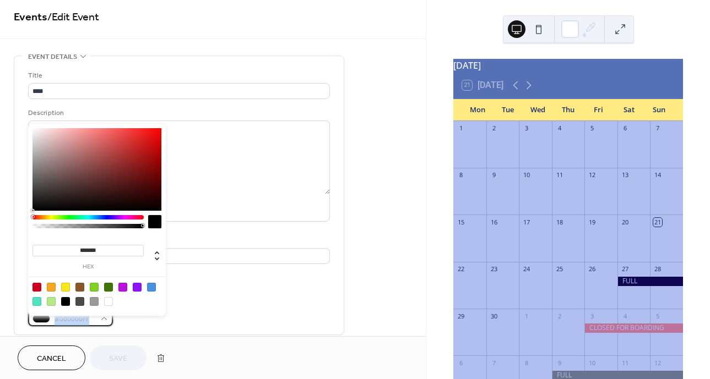
drag, startPoint x: 88, startPoint y: 328, endPoint x: 56, endPoint y: 323, distance: 32.8
click at [56, 323] on span "#000000FF" at bounding box center [74, 320] width 41 height 12
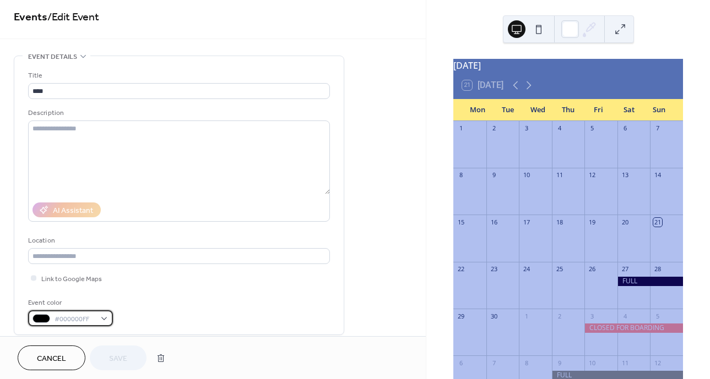
click at [106, 316] on div "#000000FF" at bounding box center [70, 318] width 85 height 16
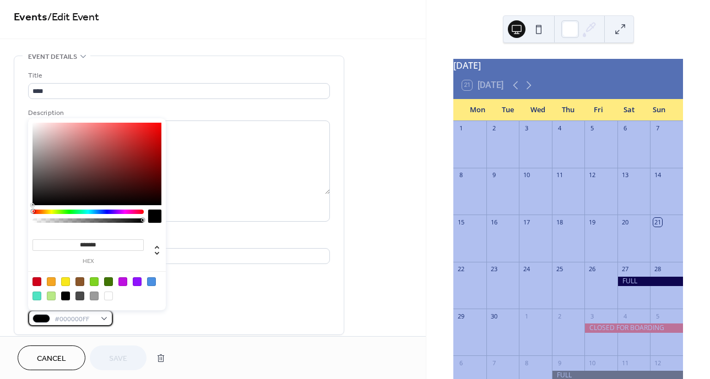
click at [105, 317] on div "#000000FF" at bounding box center [70, 318] width 85 height 16
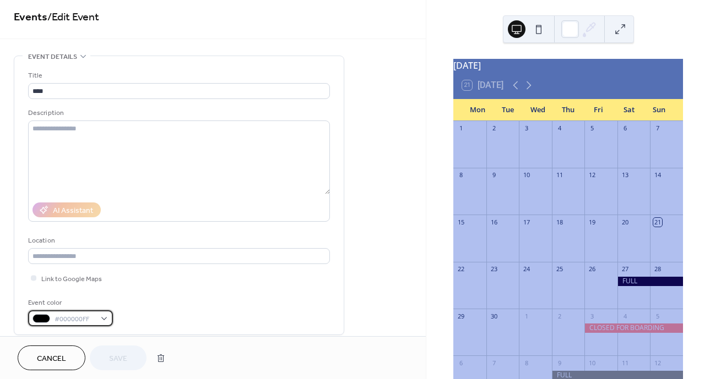
click at [105, 317] on div "#000000FF" at bounding box center [70, 318] width 85 height 16
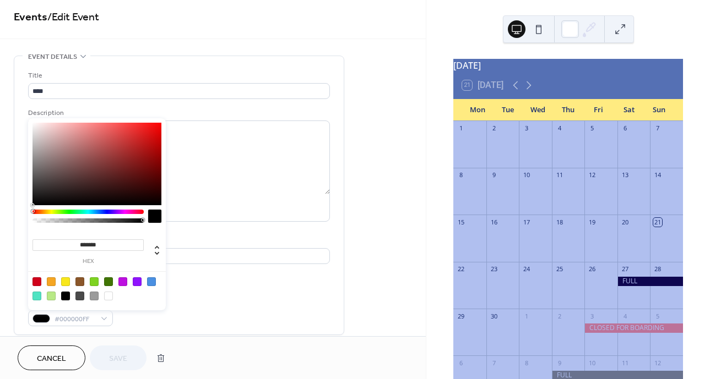
click at [151, 189] on div at bounding box center [96, 164] width 129 height 83
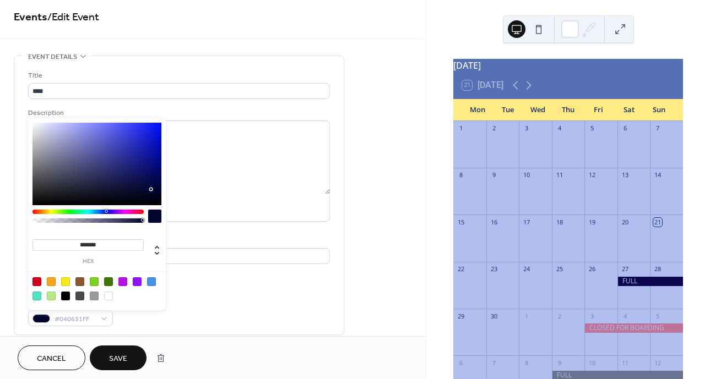
click at [106, 211] on div at bounding box center [87, 212] width 111 height 4
click at [159, 172] on div at bounding box center [96, 164] width 129 height 83
click at [159, 181] on div at bounding box center [96, 164] width 129 height 83
click at [154, 188] on div at bounding box center [96, 164] width 129 height 83
click at [154, 194] on div at bounding box center [96, 164] width 129 height 83
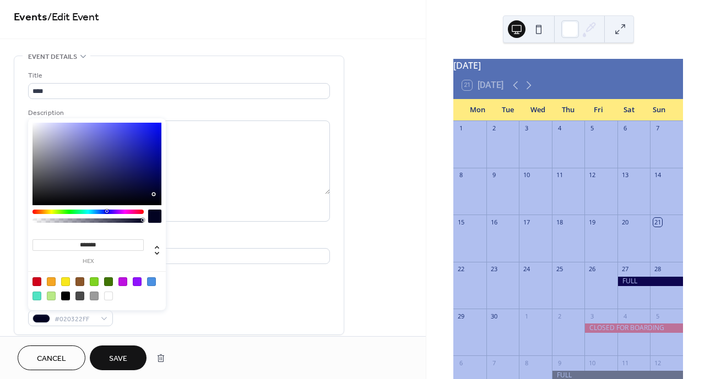
click at [155, 188] on div at bounding box center [96, 164] width 129 height 83
click at [147, 186] on div at bounding box center [96, 164] width 129 height 83
click at [149, 178] on div at bounding box center [96, 164] width 129 height 83
click at [146, 178] on div at bounding box center [147, 178] width 2 height 2
click at [138, 178] on div at bounding box center [96, 164] width 129 height 83
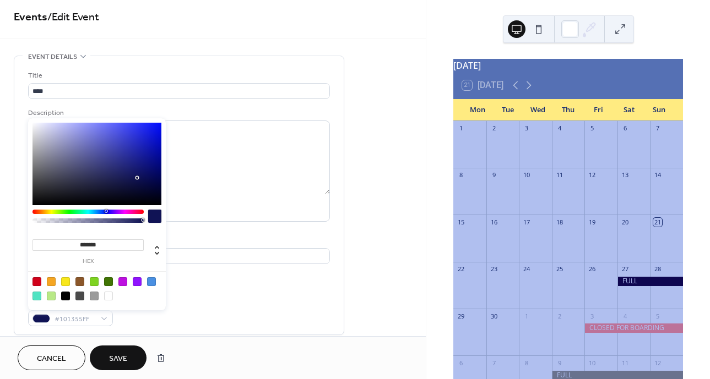
click at [144, 177] on div at bounding box center [96, 164] width 129 height 83
click at [149, 175] on div at bounding box center [96, 164] width 129 height 83
click at [148, 175] on div at bounding box center [147, 175] width 2 height 2
click at [147, 177] on div at bounding box center [96, 164] width 129 height 83
click at [148, 178] on div at bounding box center [149, 179] width 2 height 2
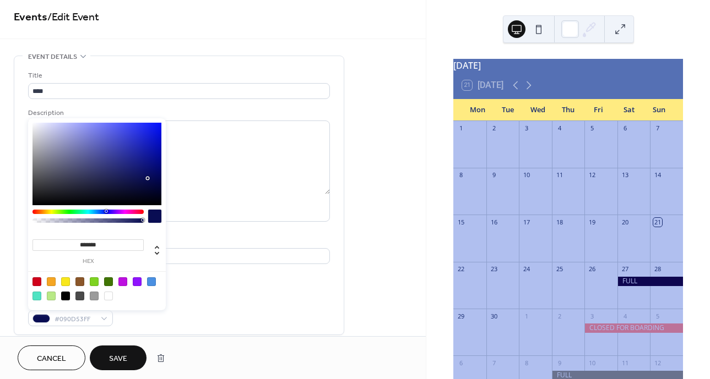
click at [148, 178] on div at bounding box center [147, 178] width 2 height 2
click at [152, 176] on div at bounding box center [96, 164] width 129 height 83
click at [155, 176] on div at bounding box center [96, 164] width 129 height 83
click at [157, 176] on div at bounding box center [96, 164] width 129 height 83
click at [158, 179] on div at bounding box center [159, 180] width 2 height 2
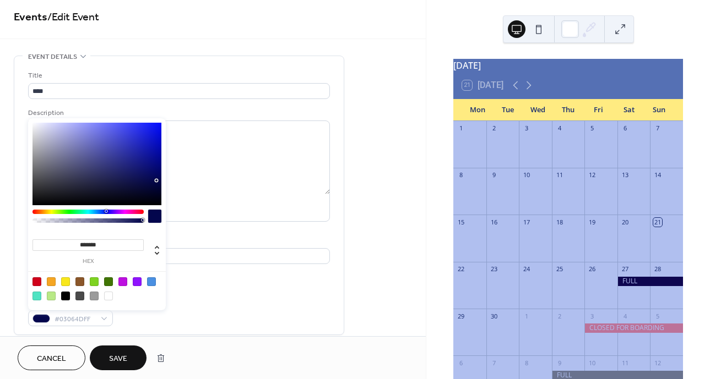
click at [157, 181] on div at bounding box center [96, 164] width 129 height 83
click at [155, 182] on div at bounding box center [156, 180] width 2 height 2
click at [151, 185] on div at bounding box center [96, 164] width 129 height 83
click at [151, 186] on div at bounding box center [152, 186] width 2 height 2
click at [150, 188] on div at bounding box center [150, 189] width 2 height 2
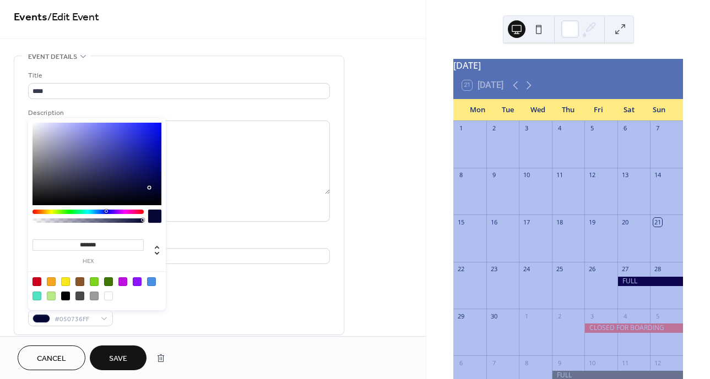
click at [148, 188] on div at bounding box center [149, 188] width 2 height 2
click at [146, 188] on div at bounding box center [147, 188] width 2 height 2
click at [142, 188] on div at bounding box center [96, 164] width 129 height 83
click at [139, 188] on div at bounding box center [96, 164] width 129 height 83
click at [139, 188] on div at bounding box center [139, 188] width 2 height 2
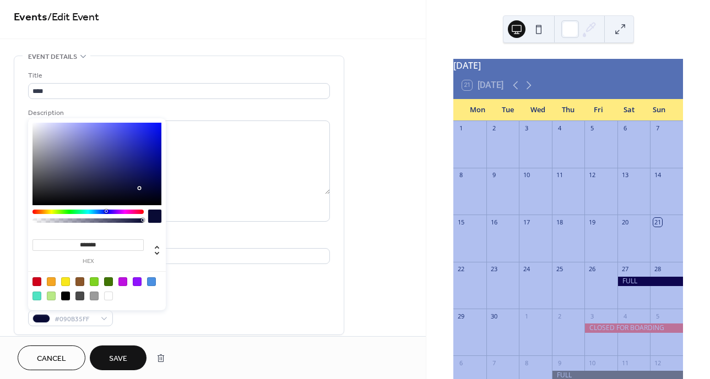
click at [137, 186] on div at bounding box center [96, 164] width 129 height 83
click at [136, 189] on div at bounding box center [96, 164] width 129 height 83
click at [136, 190] on div at bounding box center [137, 190] width 2 height 2
click at [133, 192] on div at bounding box center [96, 164] width 129 height 83
click at [134, 187] on div at bounding box center [96, 164] width 129 height 83
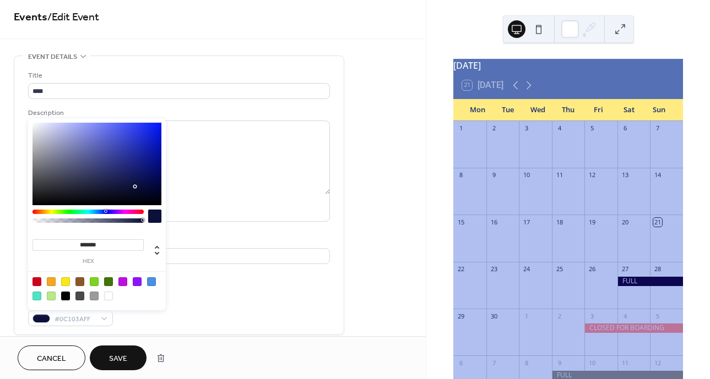
click at [134, 181] on div at bounding box center [96, 164] width 129 height 83
click at [112, 243] on input "*******" at bounding box center [87, 245] width 111 height 12
drag, startPoint x: 112, startPoint y: 243, endPoint x: 74, endPoint y: 247, distance: 38.2
click at [74, 247] on input "*******" at bounding box center [87, 245] width 111 height 12
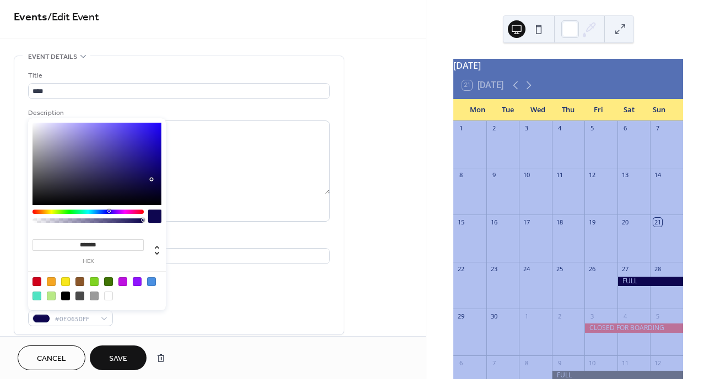
type input "********"
click at [127, 362] on span "Save" at bounding box center [118, 359] width 18 height 12
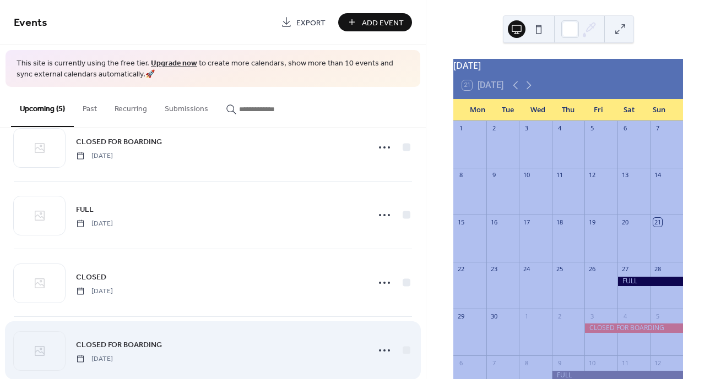
scroll to position [119, 0]
